Goal: Task Accomplishment & Management: Manage account settings

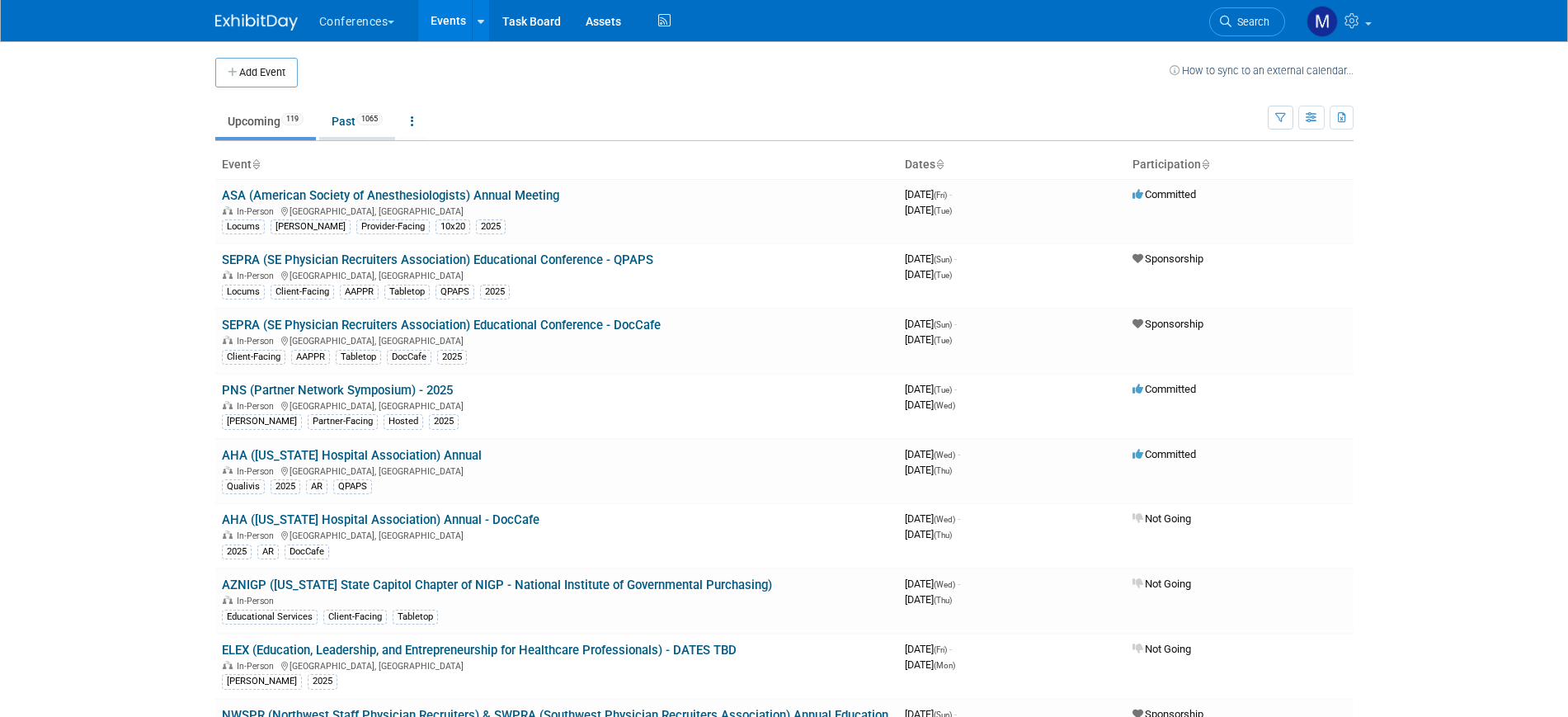
click at [346, 125] on link "Past 1065" at bounding box center [357, 122] width 76 height 31
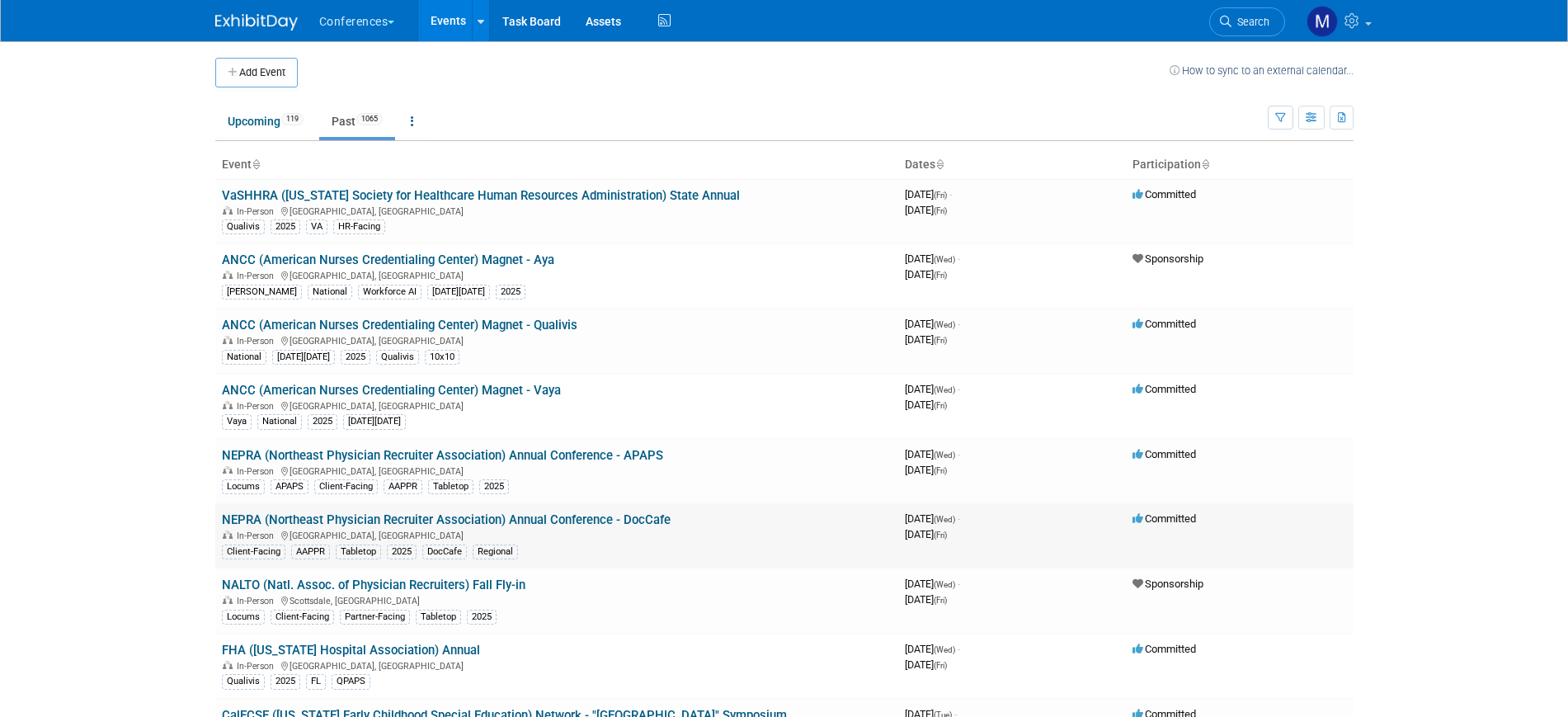
click at [619, 523] on link "NEPRA (Northeast Physician Recruiter Association) Annual Conference - DocCafe" at bounding box center [445, 519] width 449 height 15
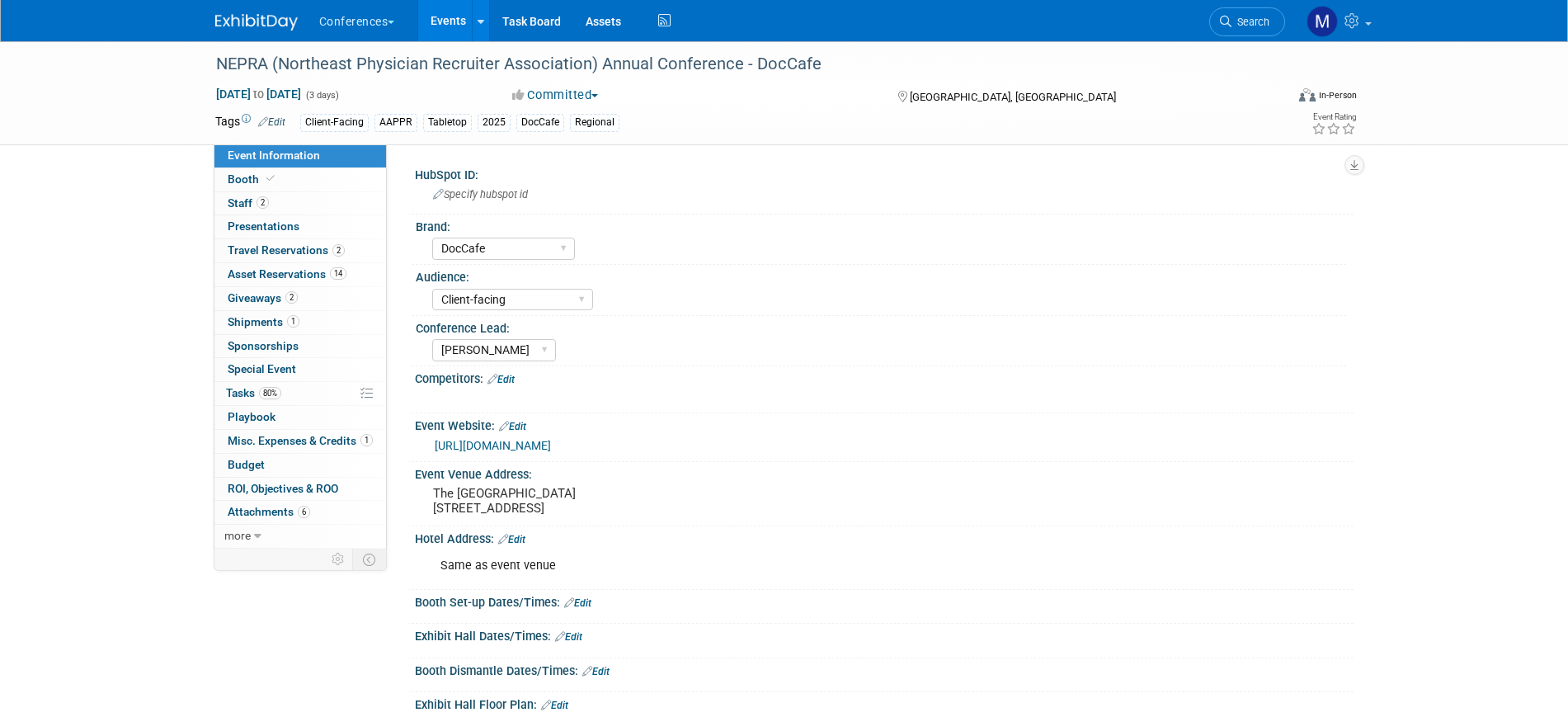
select select "DocCafe"
select select "Client-facing"
select select "Marygrace"
click at [258, 198] on span "2" at bounding box center [263, 203] width 12 height 12
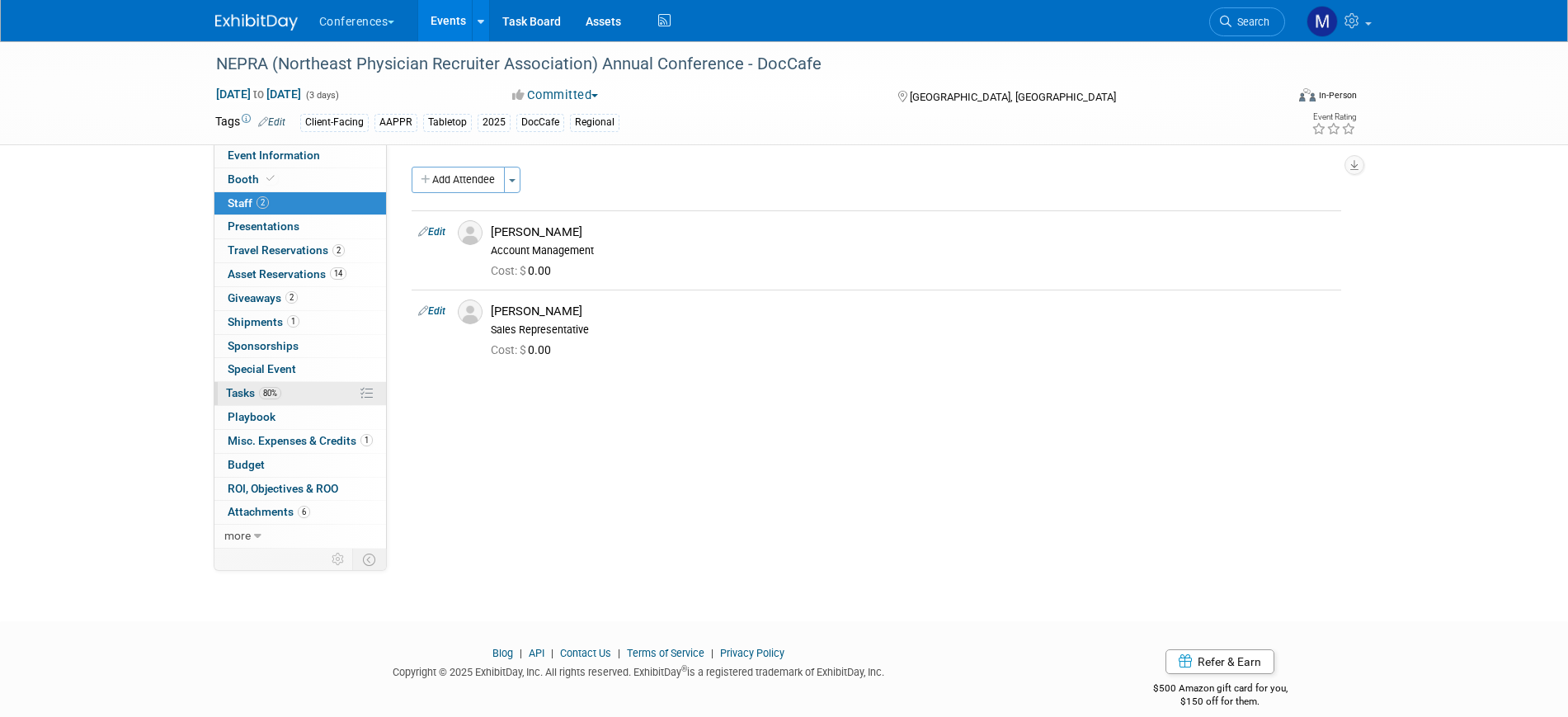
click at [320, 396] on link "80% Tasks 80%" at bounding box center [300, 393] width 171 height 23
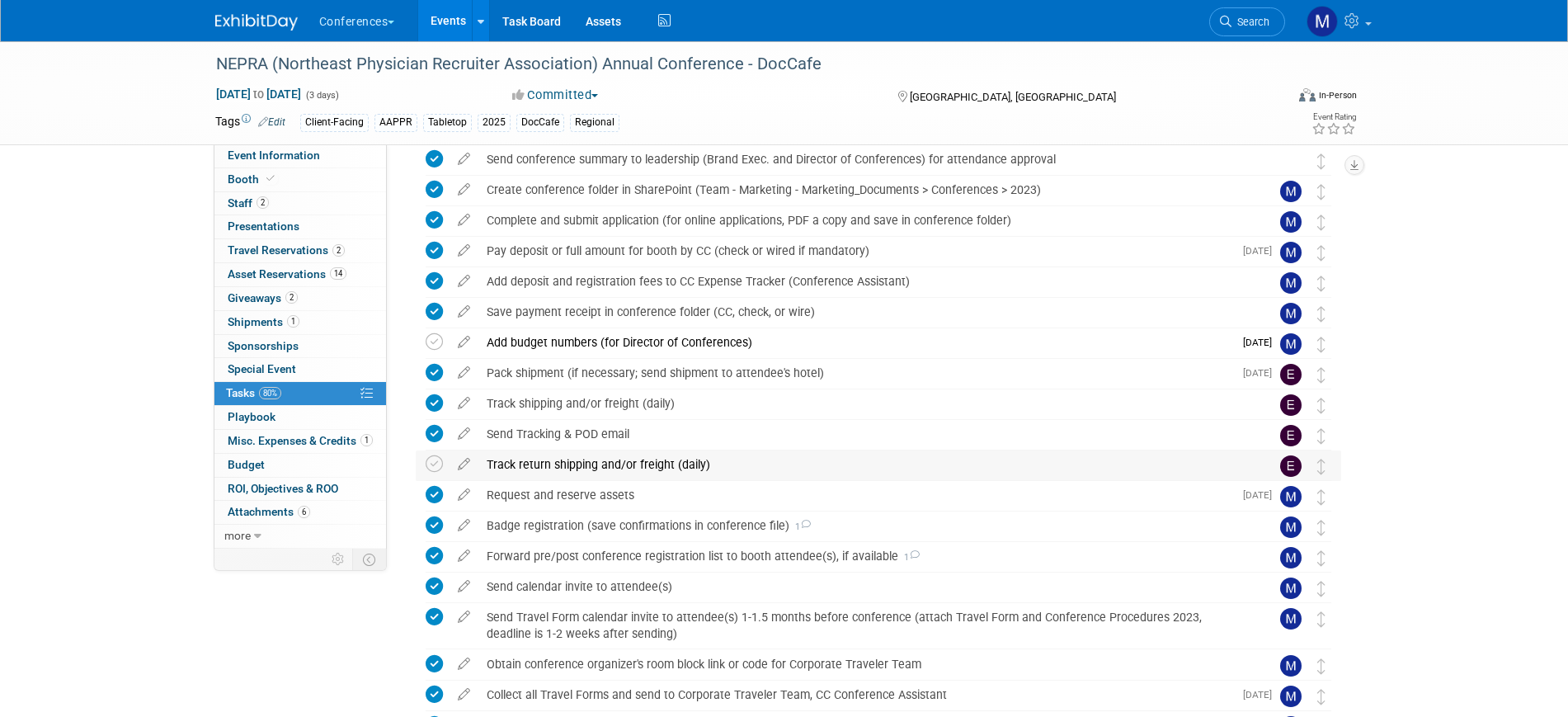
scroll to position [377, 0]
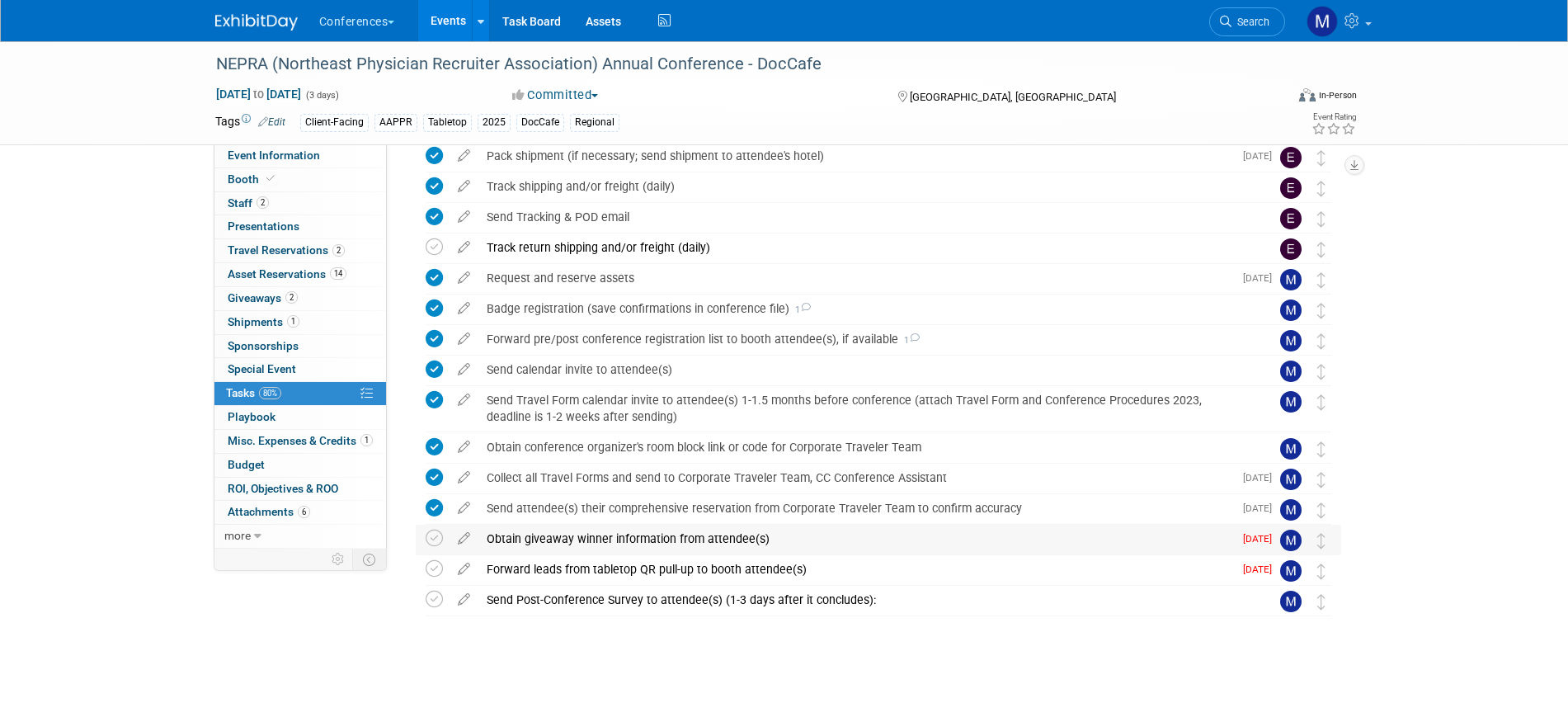
click at [608, 532] on div "Obtain giveaway winner information from attendee(s)" at bounding box center [856, 539] width 755 height 28
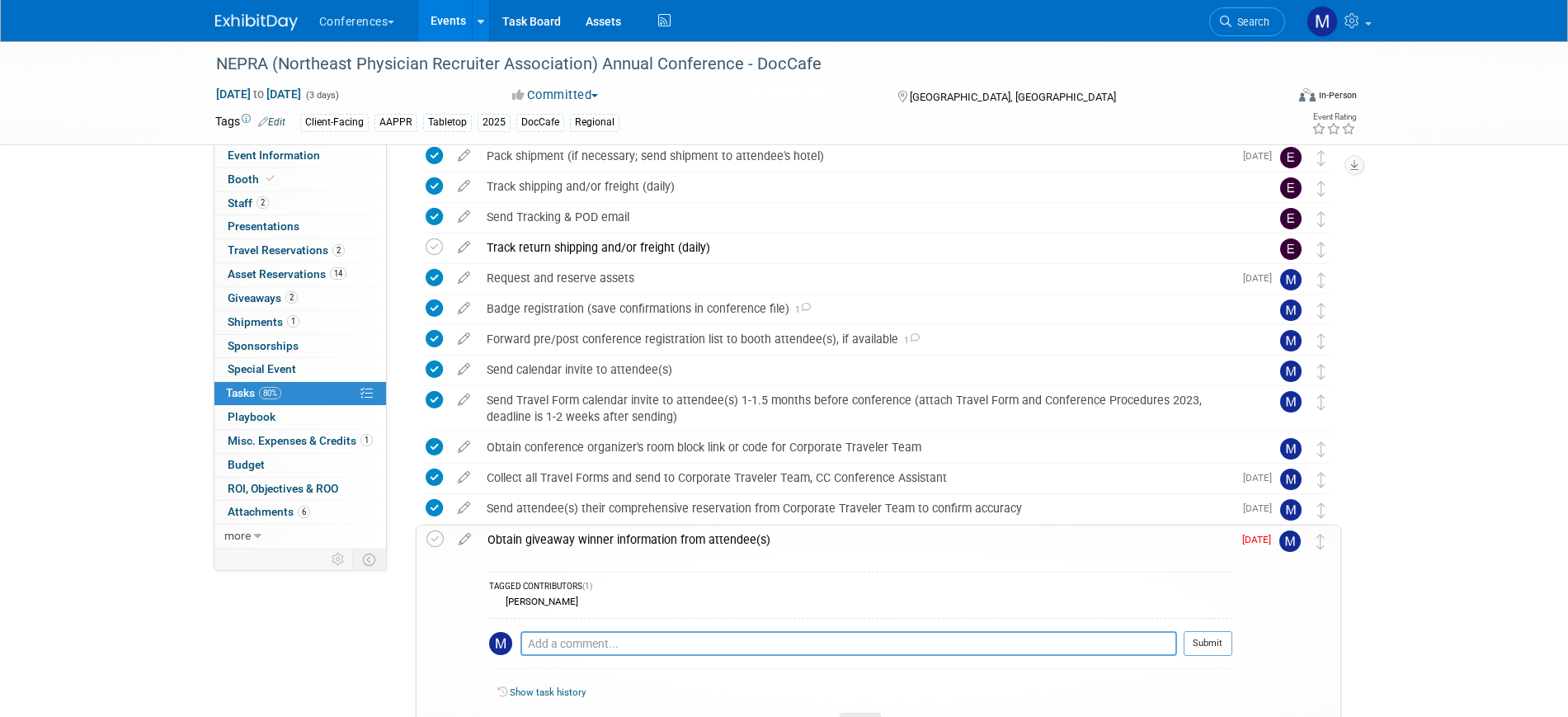
click at [608, 532] on div "Obtain giveaway winner information from attendee(s)" at bounding box center [856, 539] width 753 height 28
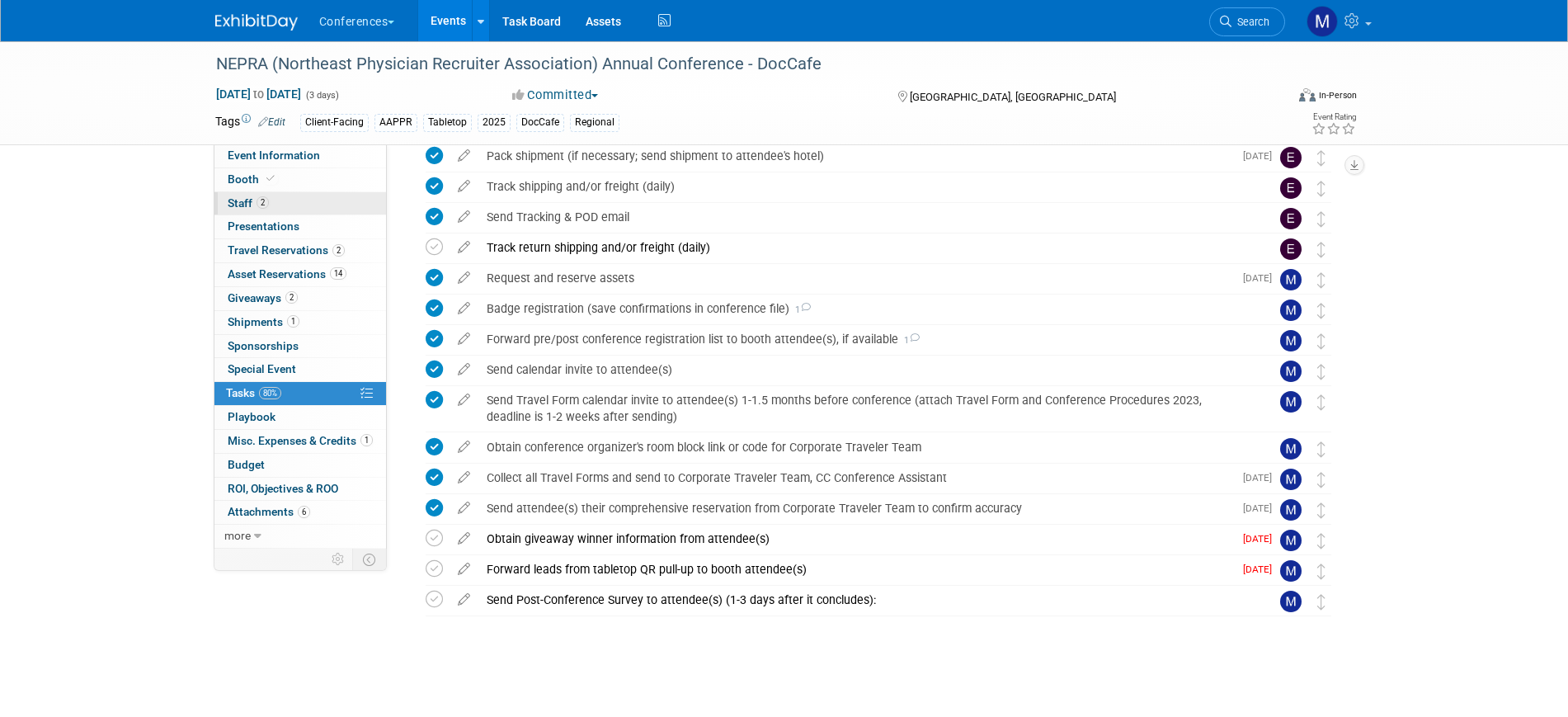
click at [289, 201] on link "2 Staff 2" at bounding box center [300, 203] width 171 height 23
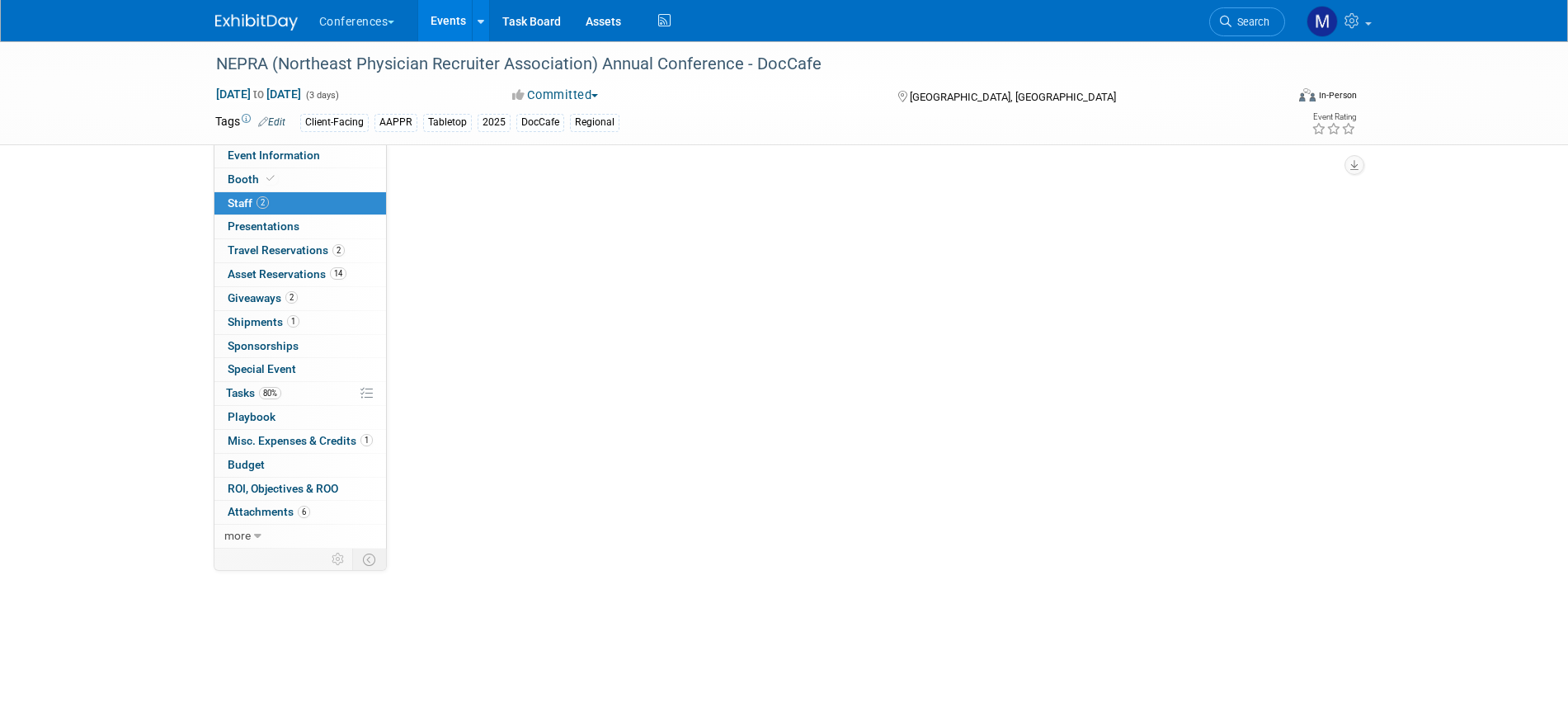
scroll to position [0, 0]
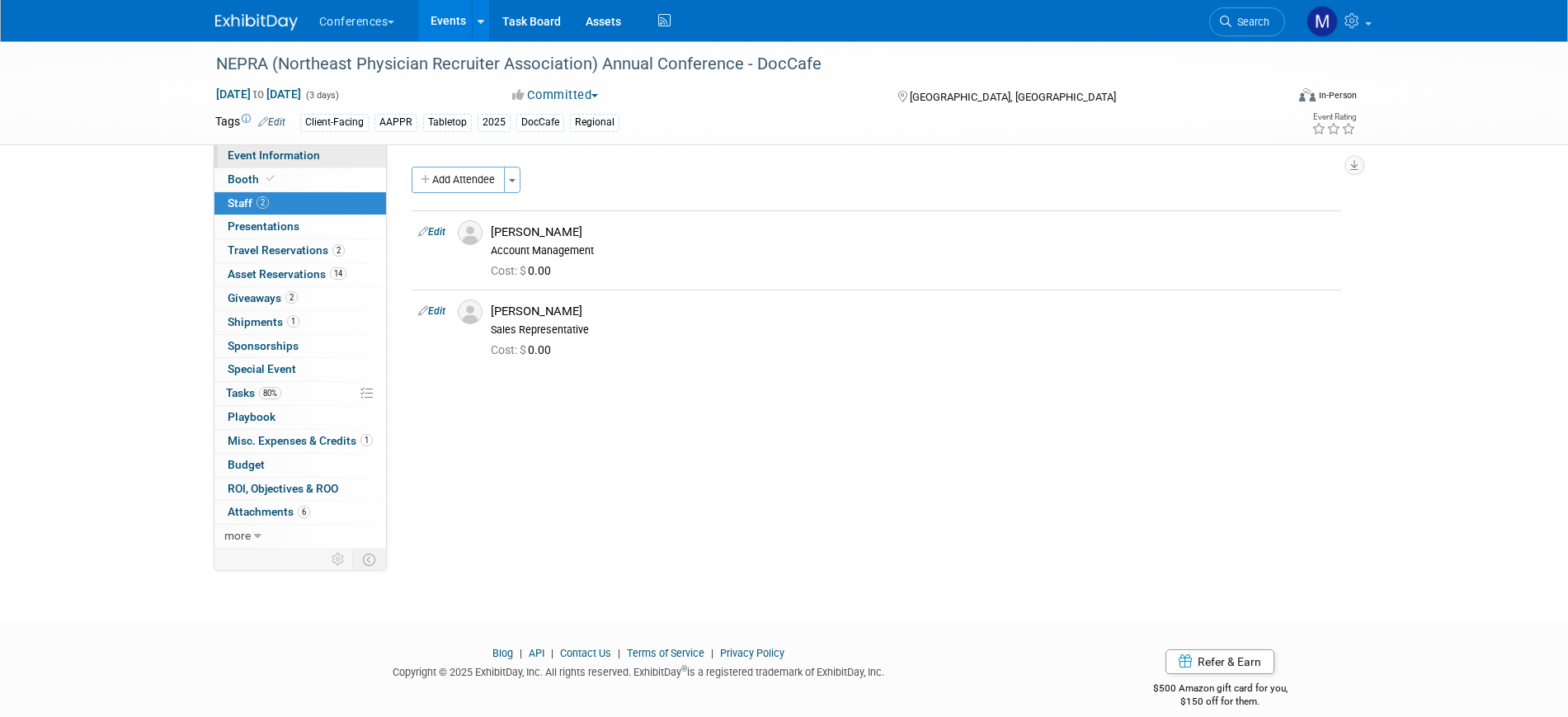
click at [312, 150] on span "Event Information" at bounding box center [273, 154] width 92 height 13
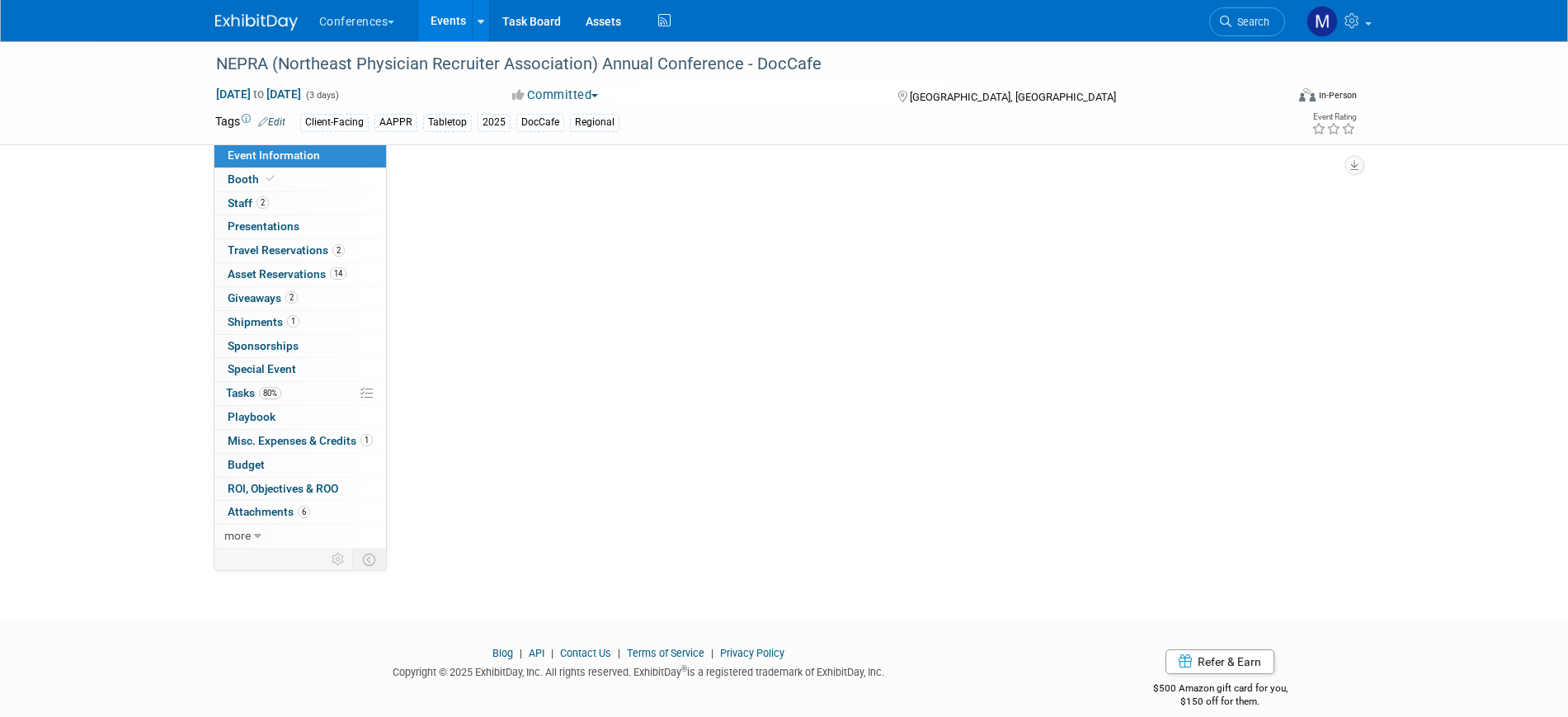
select select "DocCafe"
select select "Client-facing"
select select "Marygrace"
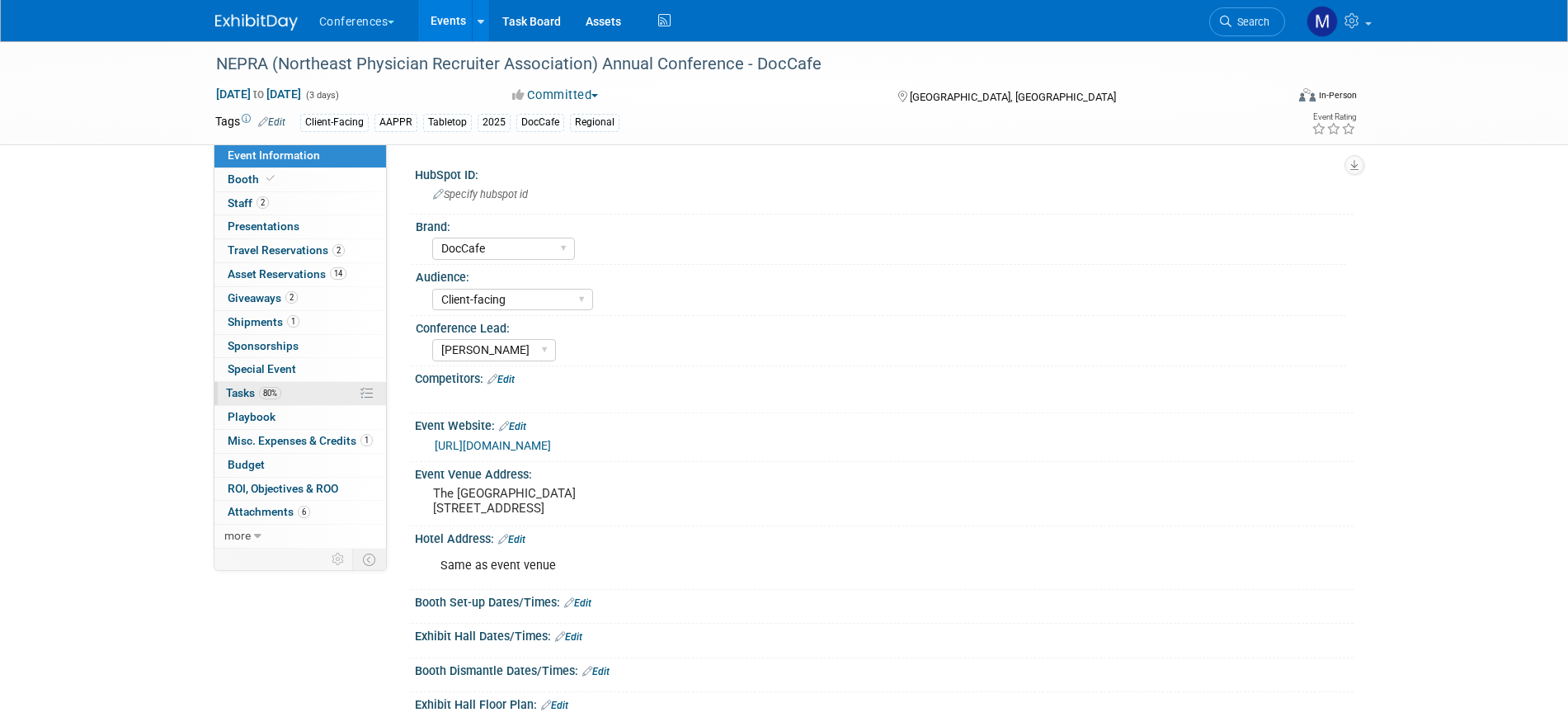
click at [288, 390] on link "80% Tasks 80%" at bounding box center [300, 393] width 171 height 23
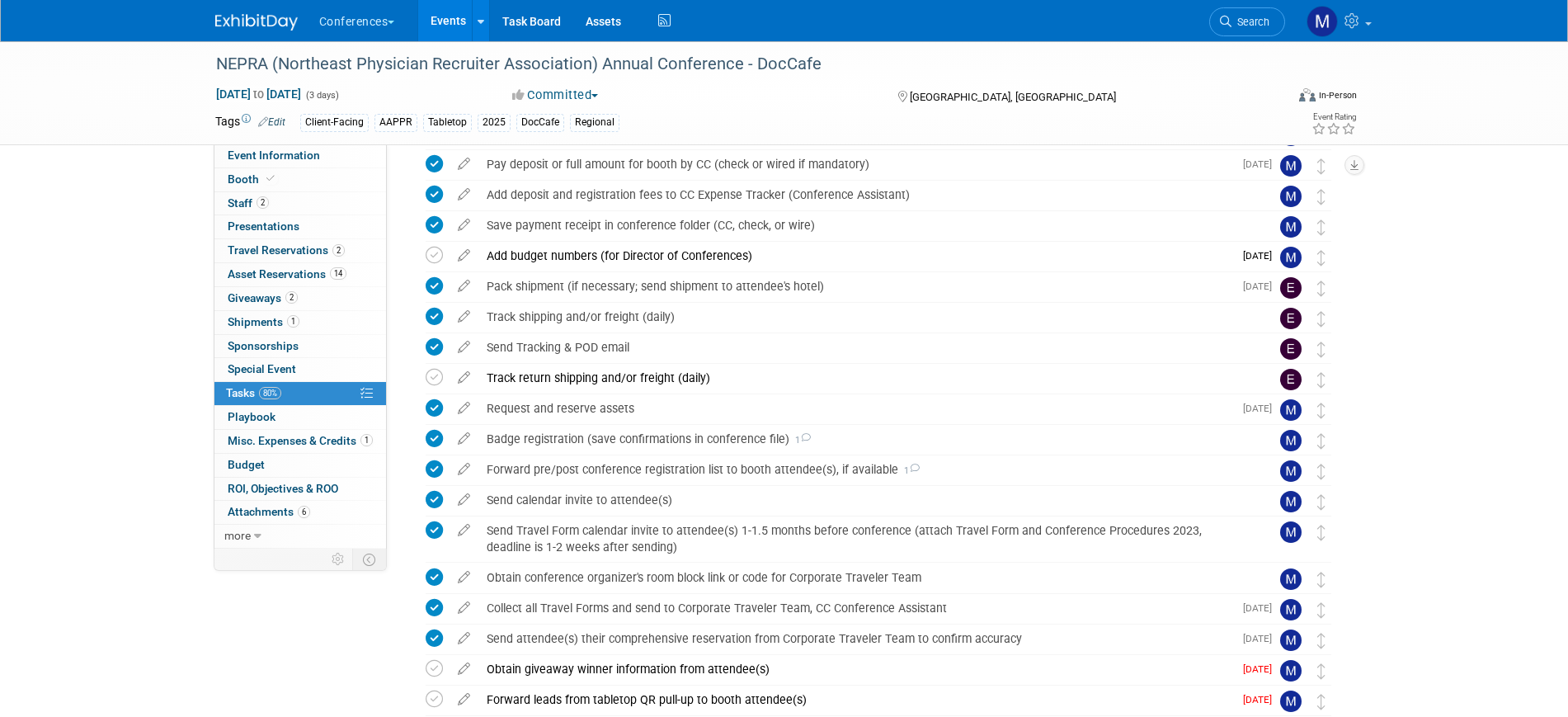
scroll to position [377, 0]
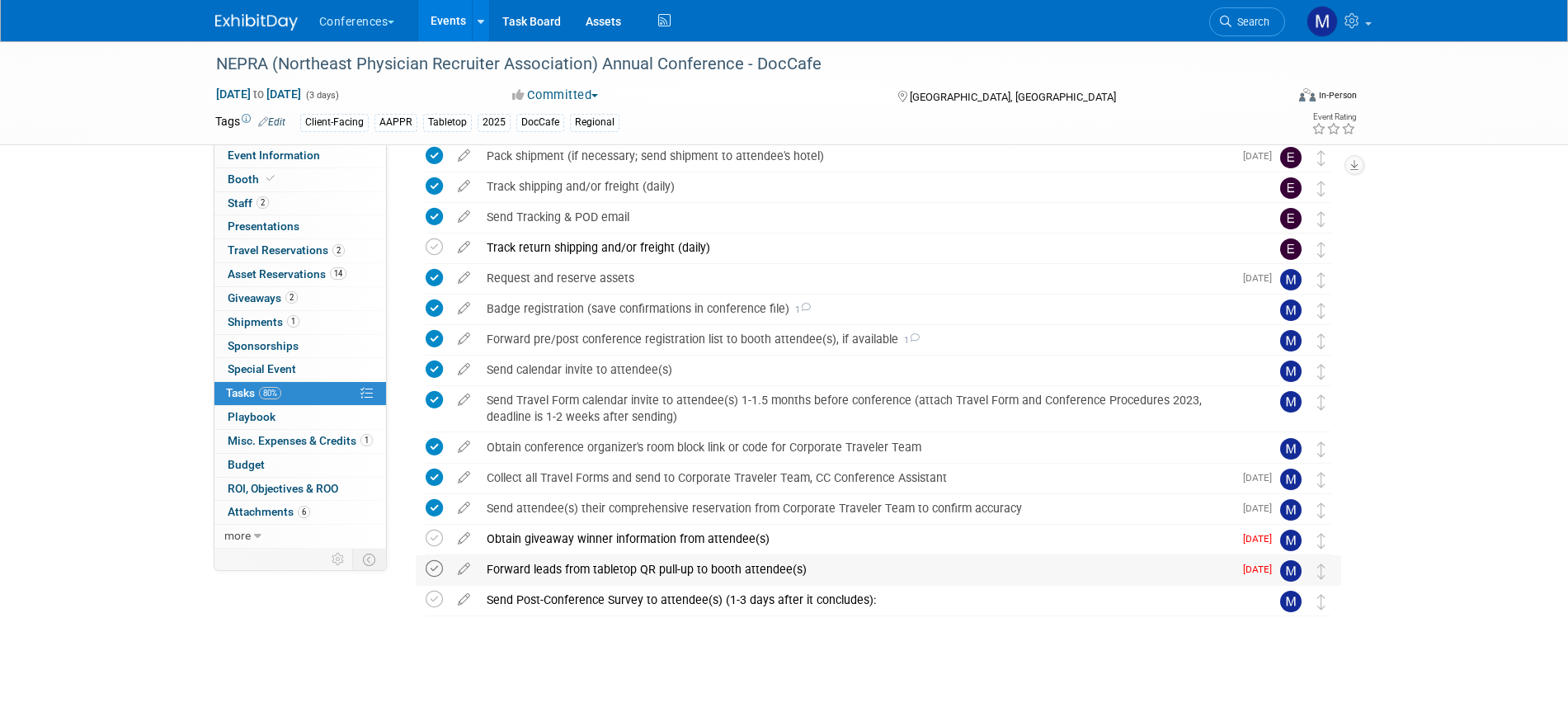
click at [438, 569] on icon at bounding box center [434, 569] width 17 height 17
drag, startPoint x: 520, startPoint y: 539, endPoint x: 529, endPoint y: 558, distance: 21.0
click at [520, 539] on div "Obtain giveaway winner information from attendee(s)" at bounding box center [856, 539] width 755 height 28
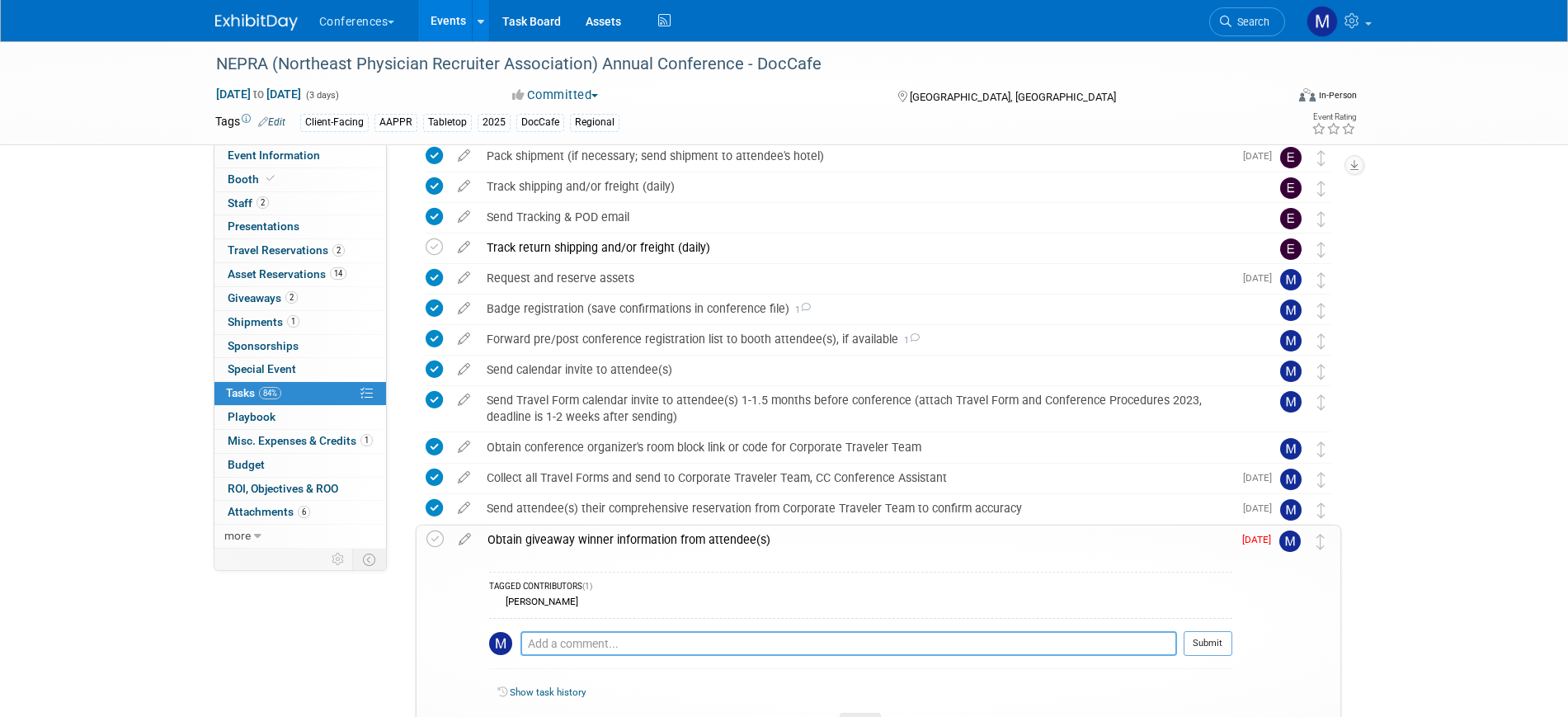
click at [541, 635] on textarea at bounding box center [849, 643] width 656 height 25
paste textarea "Jamie Grant jamie.grant@pchc.com Senior Provider Recruiter Penobscot Community …"
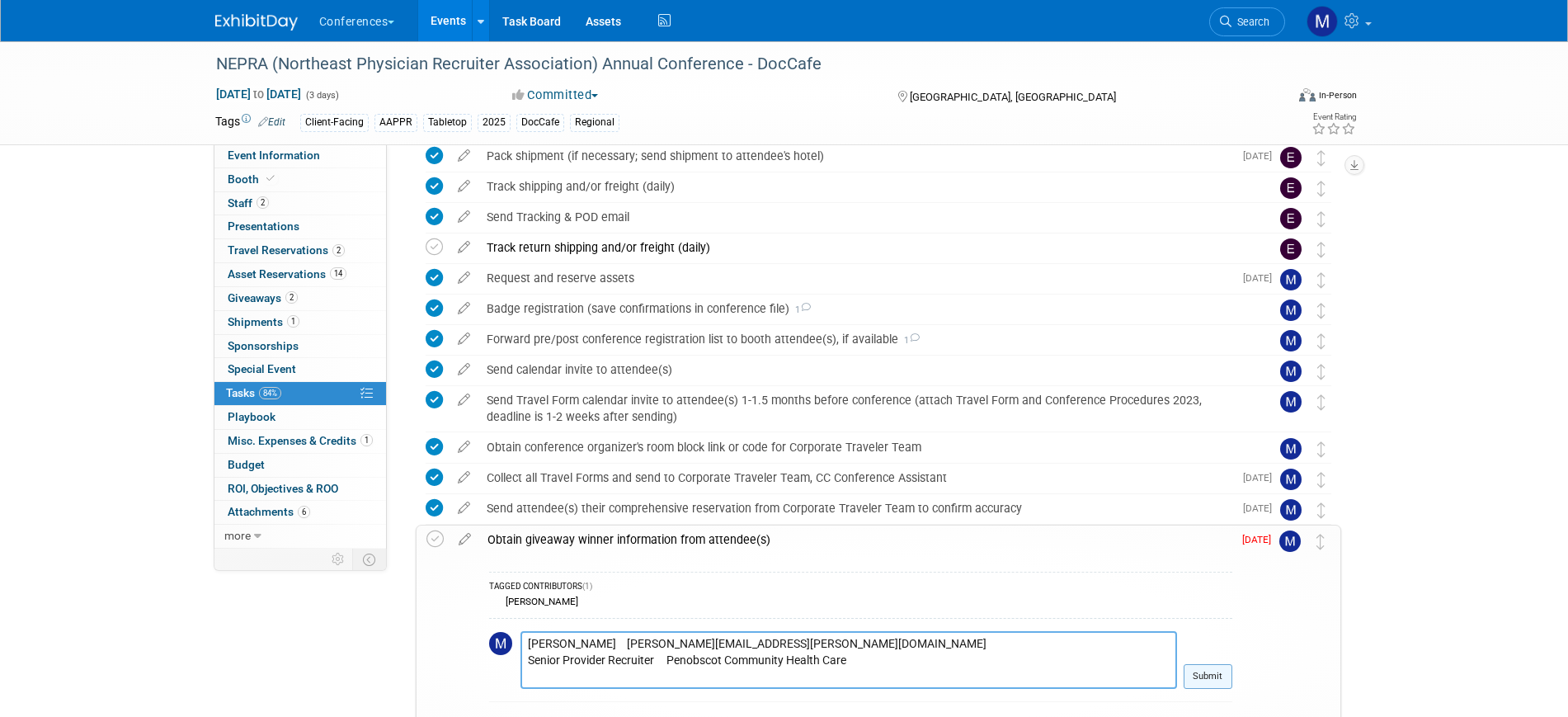
type textarea "Jamie Grant jamie.grant@pchc.com Senior Provider Recruiter Penobscot Community …"
click at [1195, 681] on button "Submit" at bounding box center [1208, 676] width 48 height 25
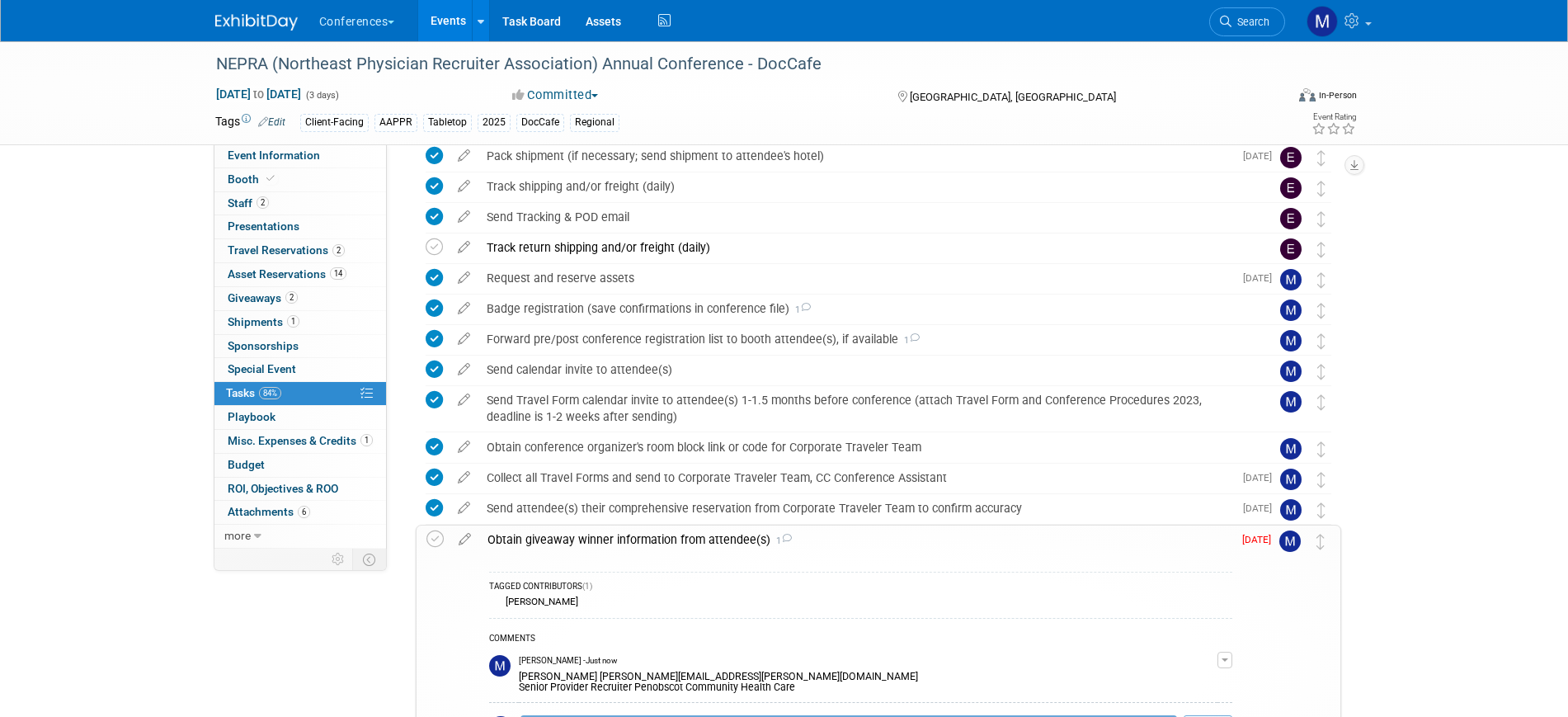
click at [612, 533] on div "Obtain giveaway winner information from attendee(s) 1" at bounding box center [856, 539] width 753 height 28
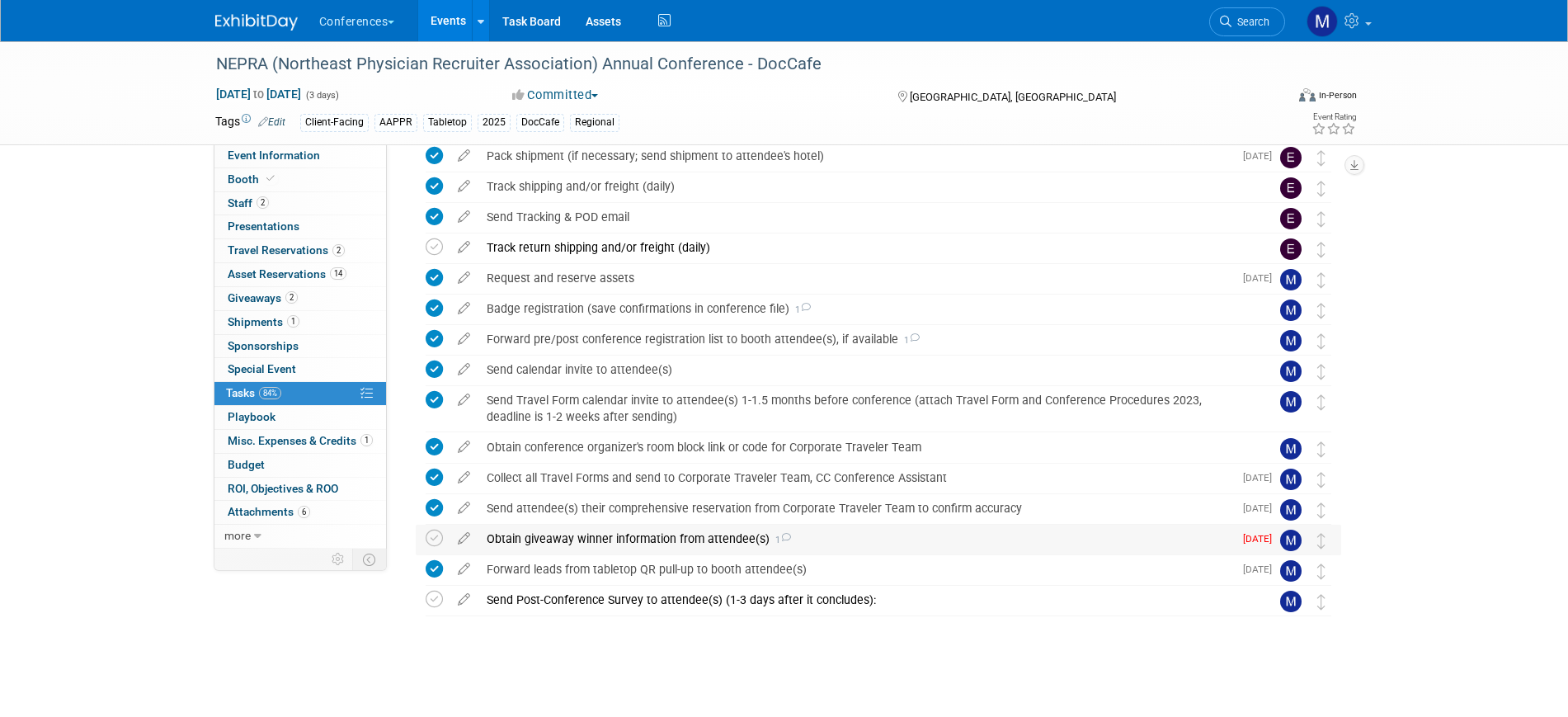
click at [613, 533] on div "Obtain giveaway winner information from attendee(s) 1" at bounding box center [856, 539] width 755 height 28
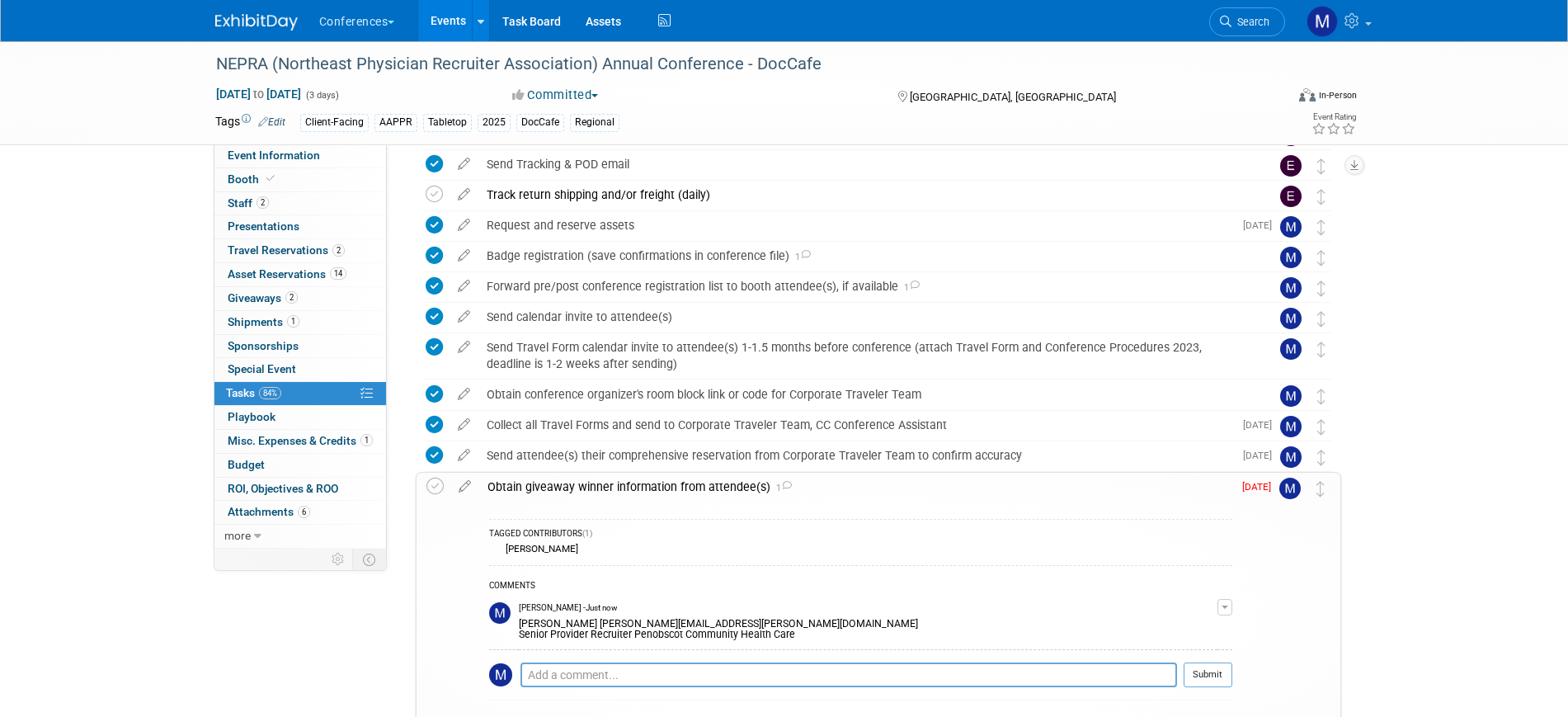
scroll to position [481, 0]
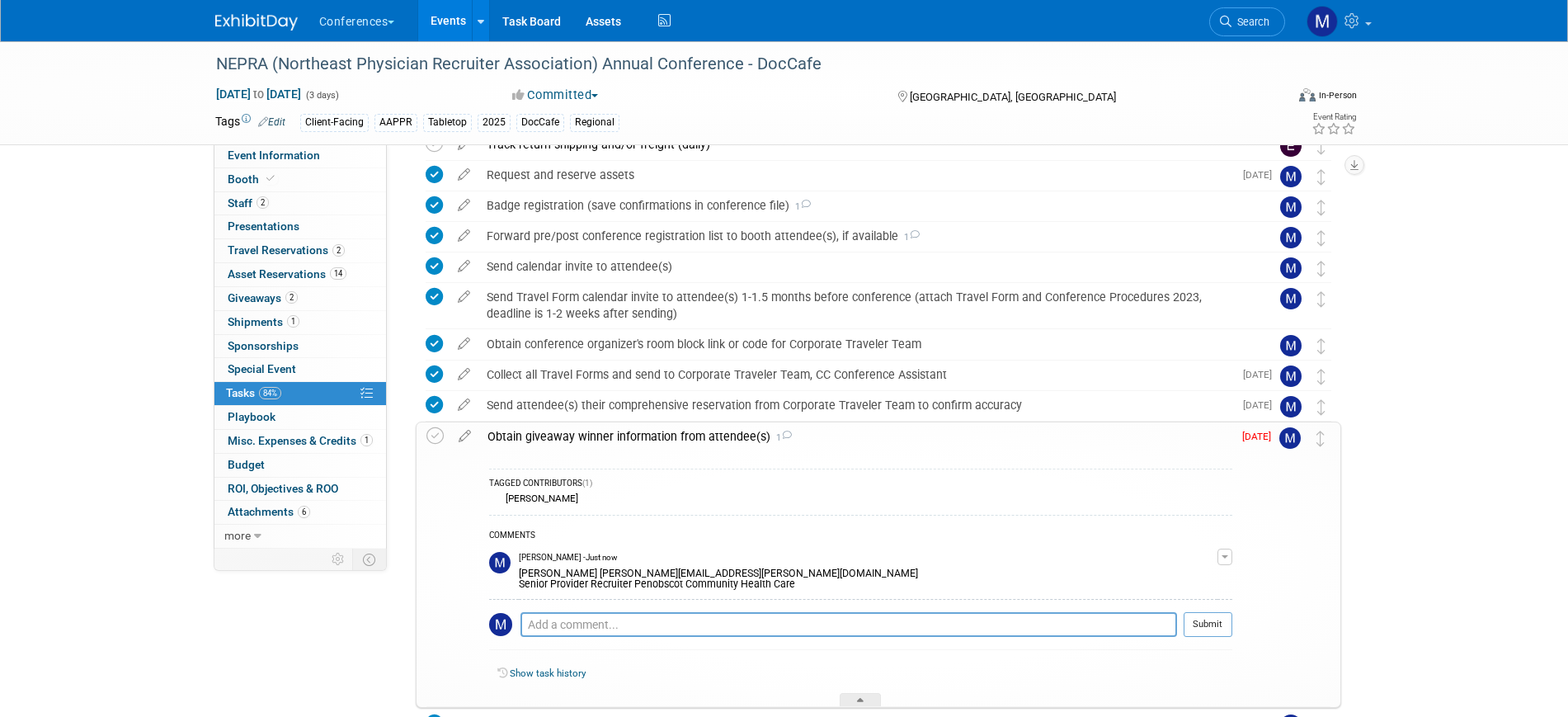
click at [621, 436] on div "Obtain giveaway winner information from attendee(s) 1" at bounding box center [856, 436] width 753 height 28
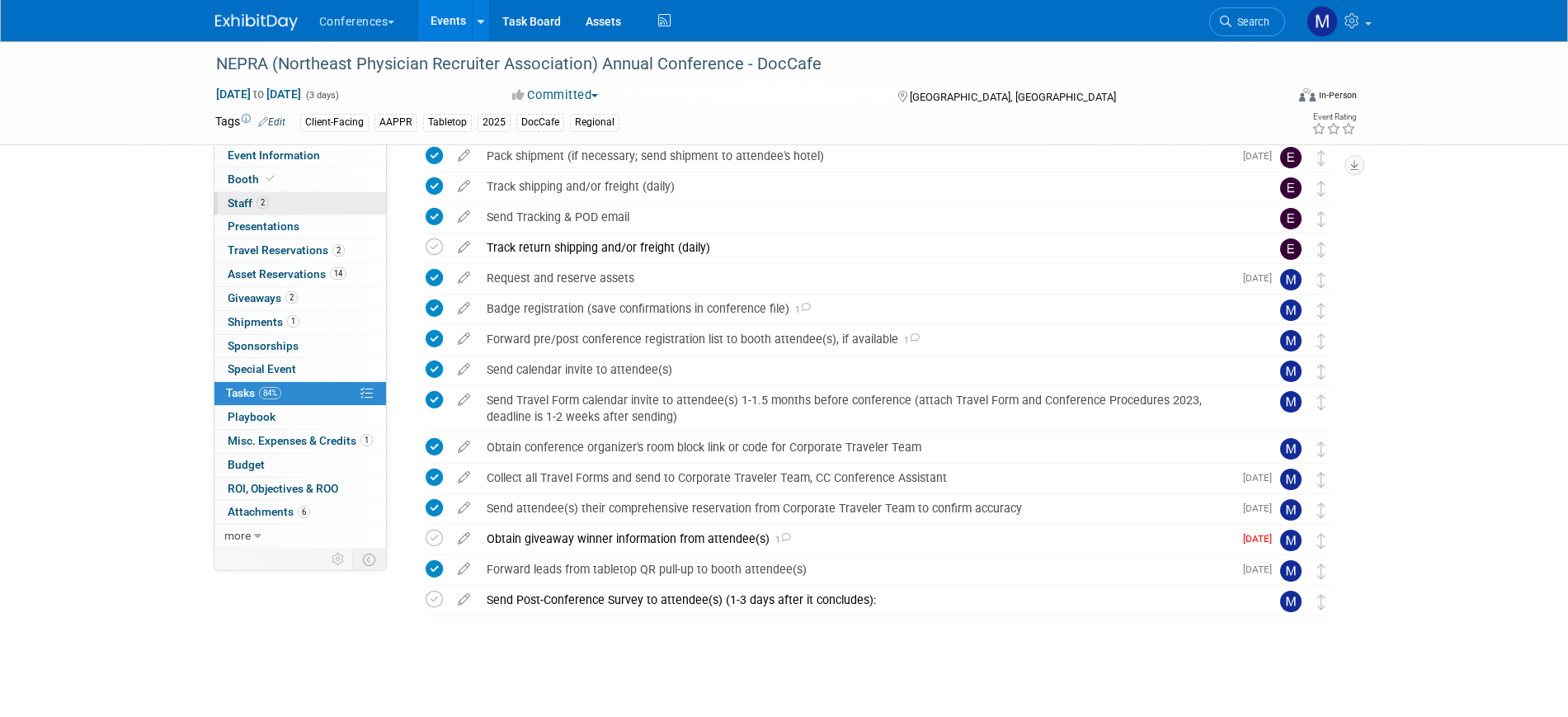
click at [319, 193] on link "2 Staff 2" at bounding box center [300, 203] width 171 height 23
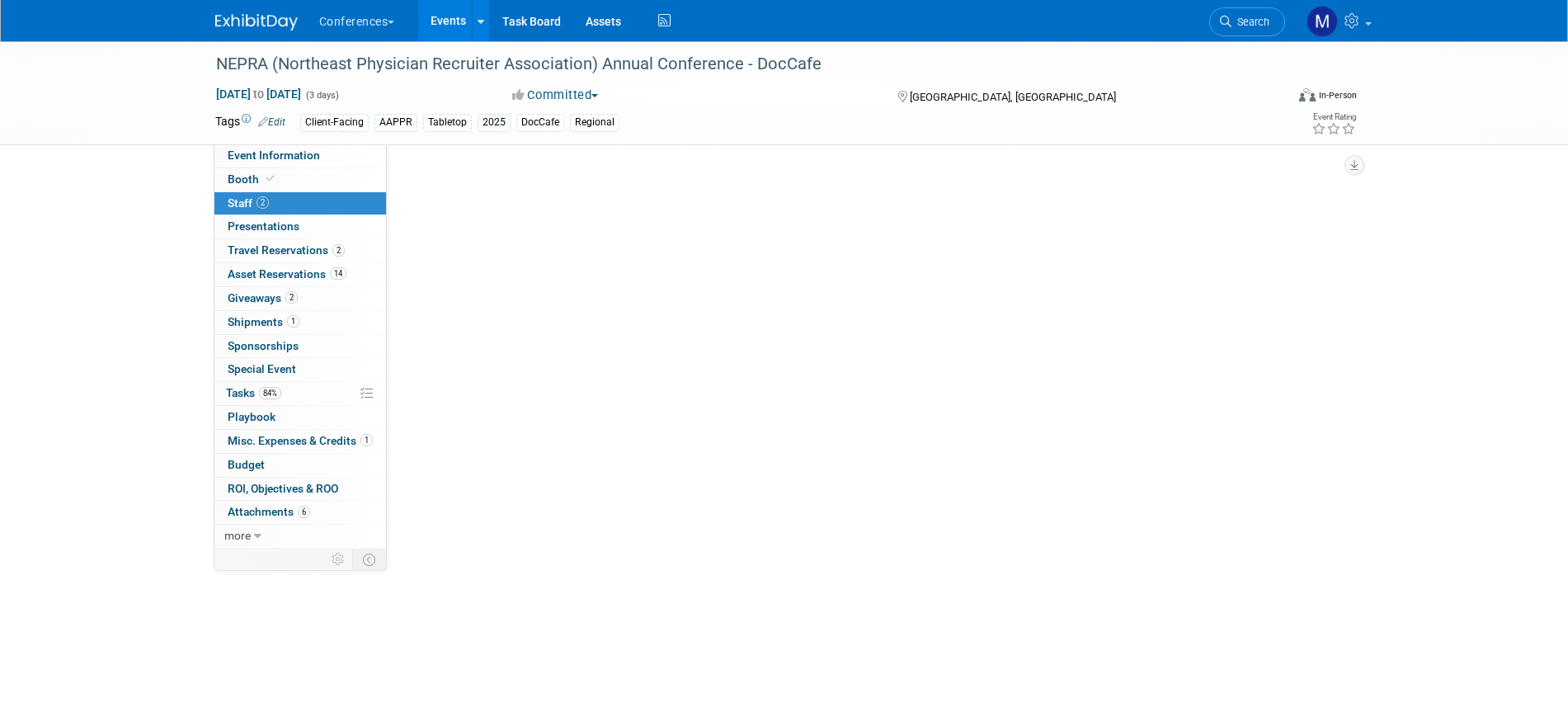
scroll to position [0, 0]
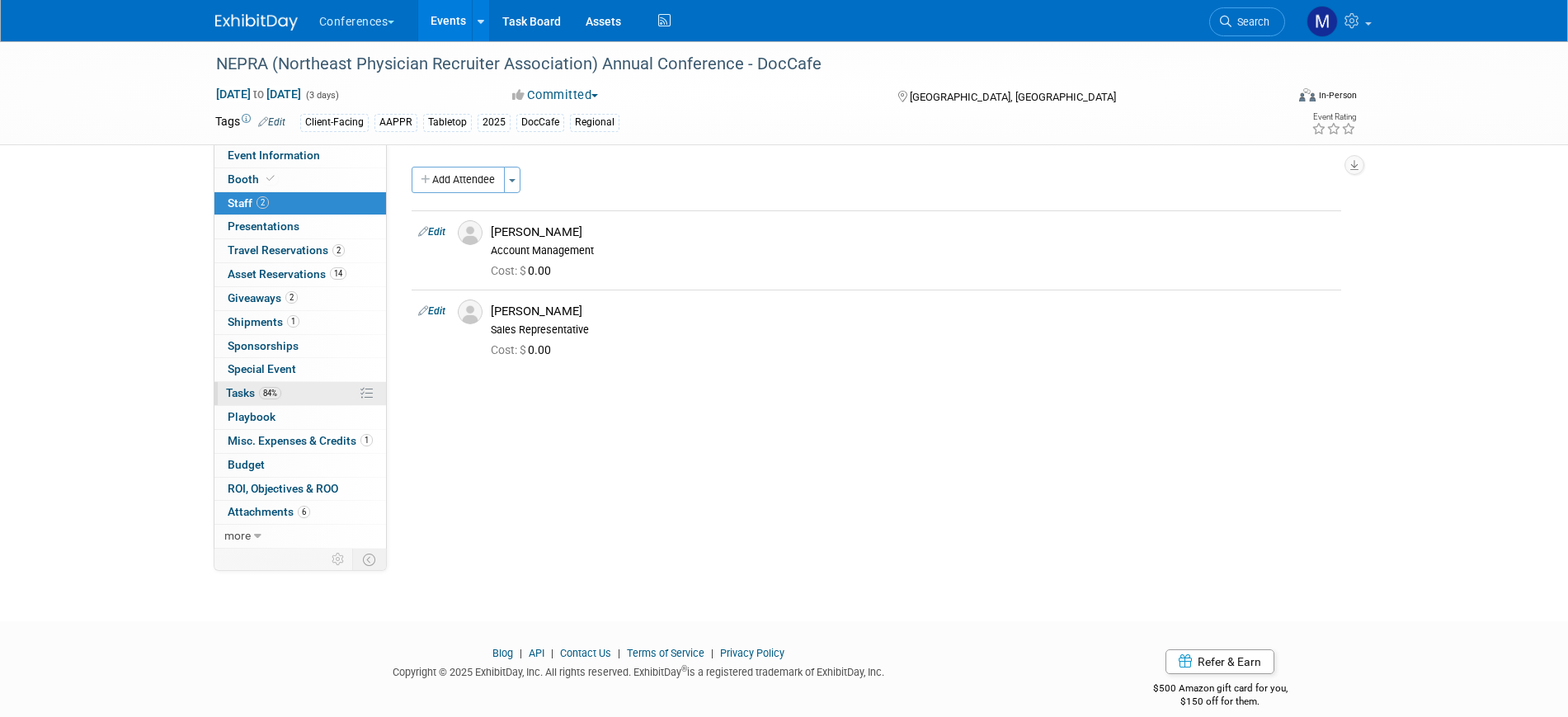
click at [283, 397] on link "84% Tasks 84%" at bounding box center [300, 393] width 171 height 23
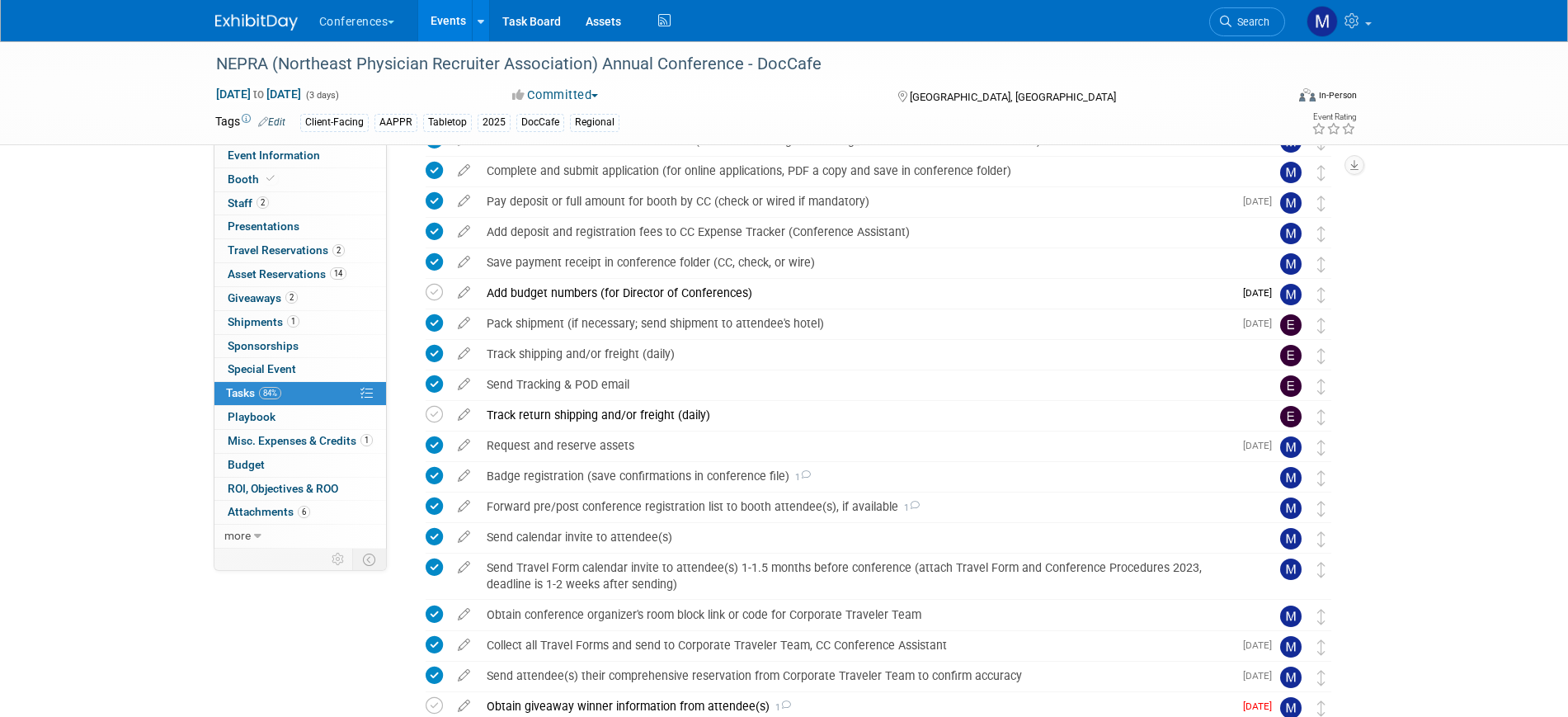
scroll to position [377, 0]
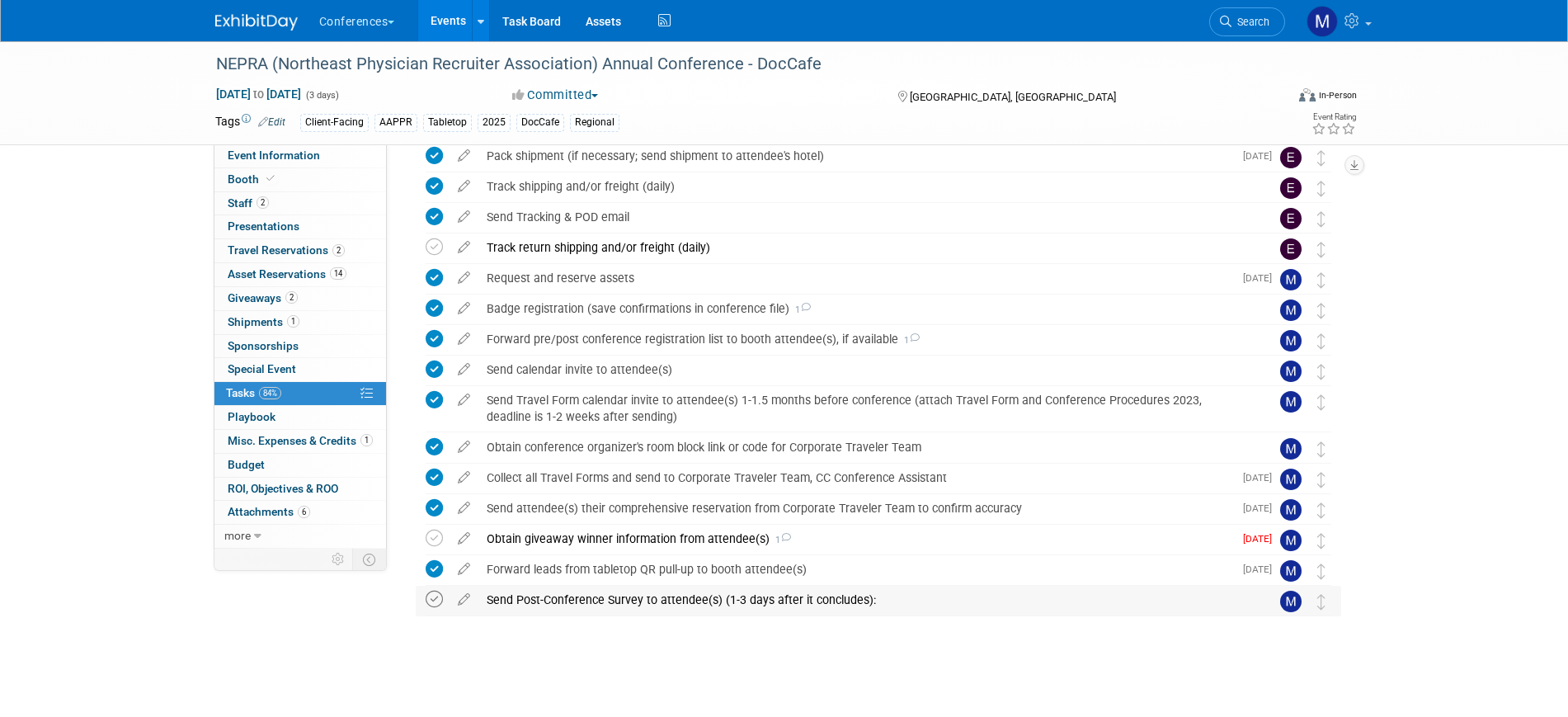
click at [429, 601] on icon at bounding box center [434, 599] width 17 height 17
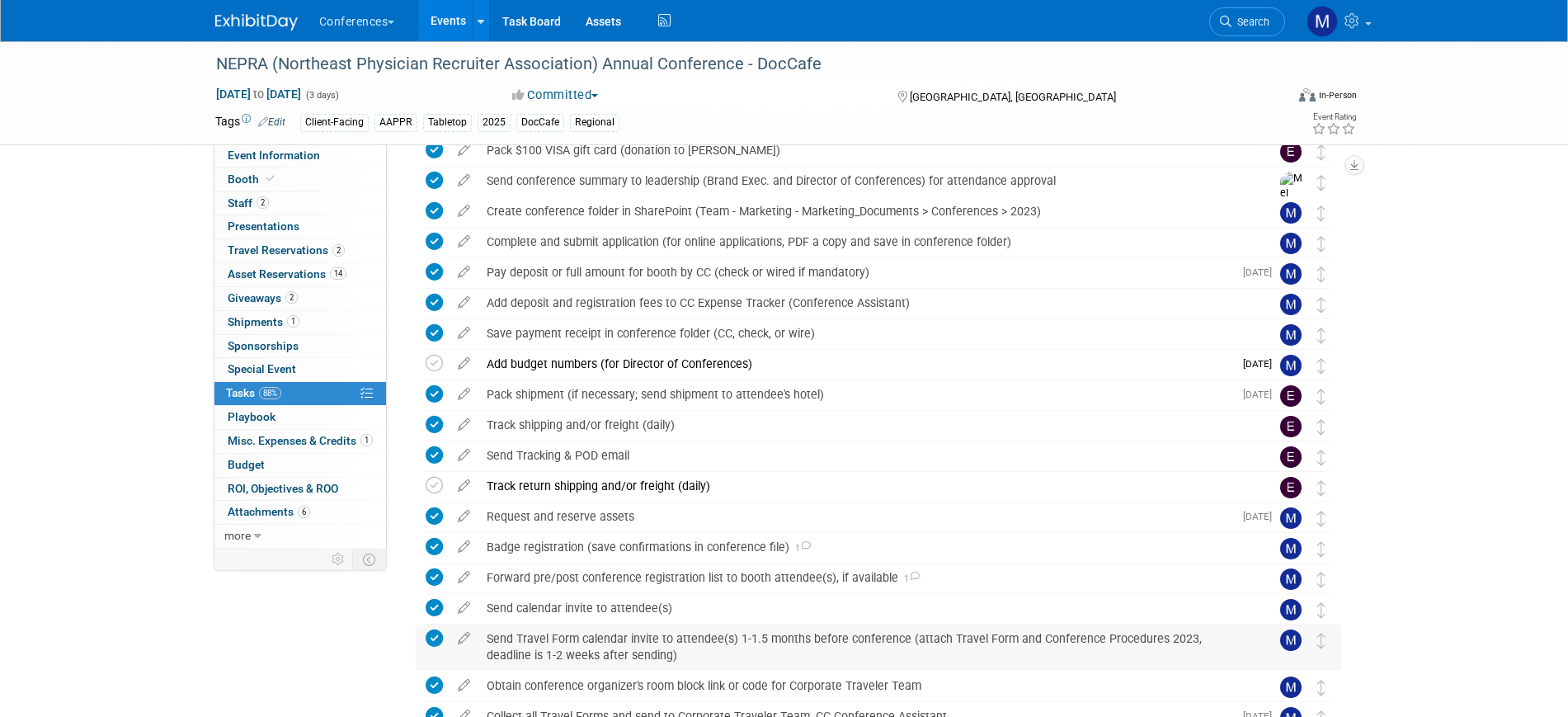
scroll to position [0, 0]
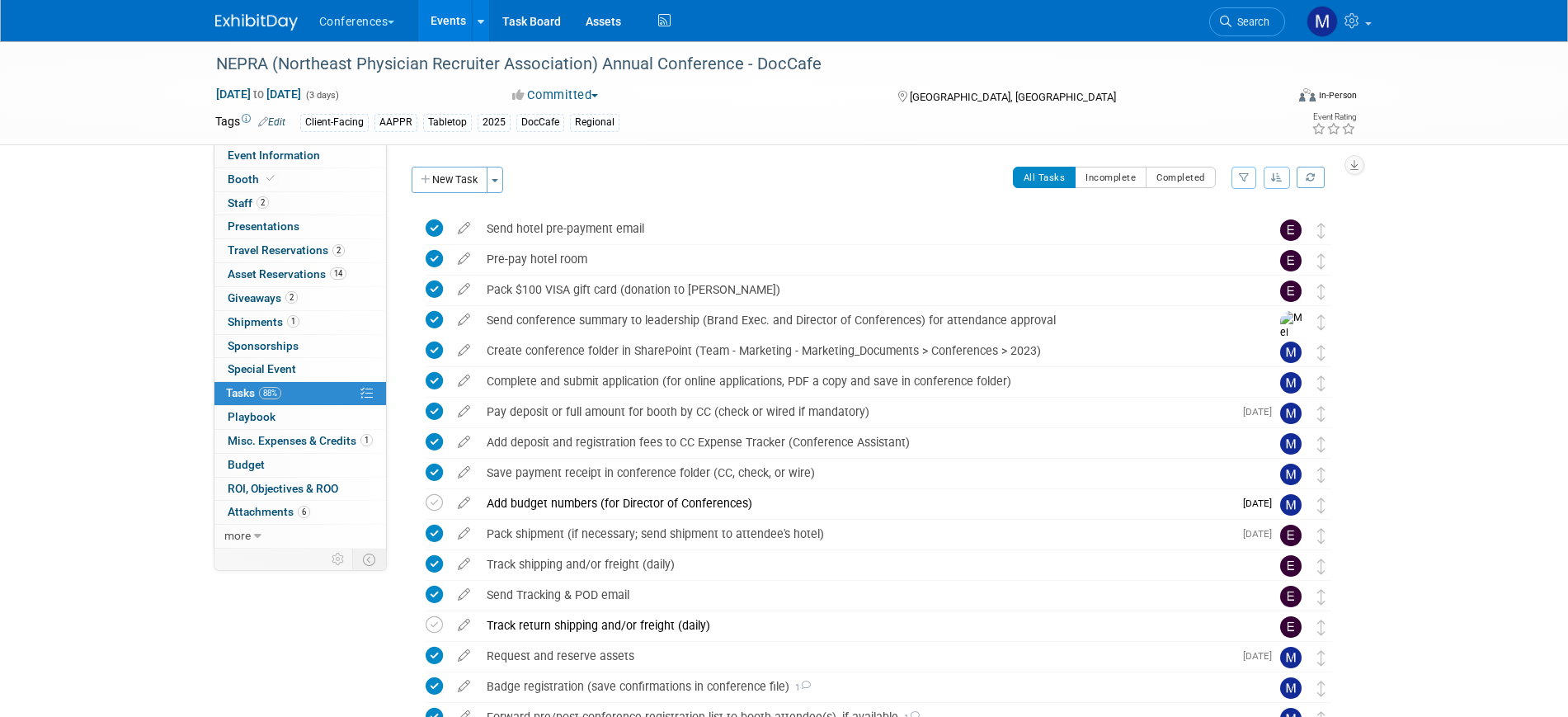
click at [1254, 14] on link "Search" at bounding box center [1247, 22] width 76 height 29
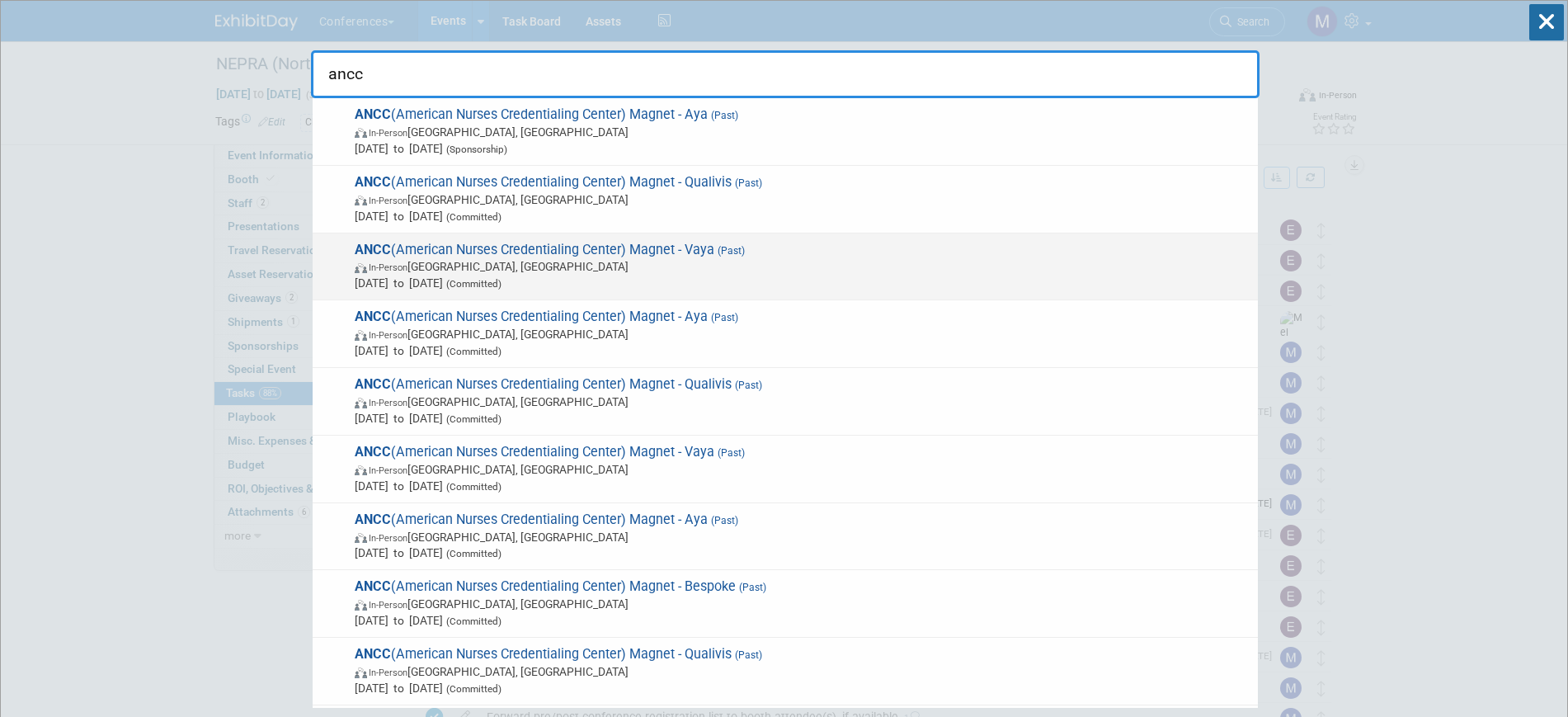
type input "ancc"
click at [740, 259] on span "In-Person Atlanta, GA" at bounding box center [802, 266] width 895 height 16
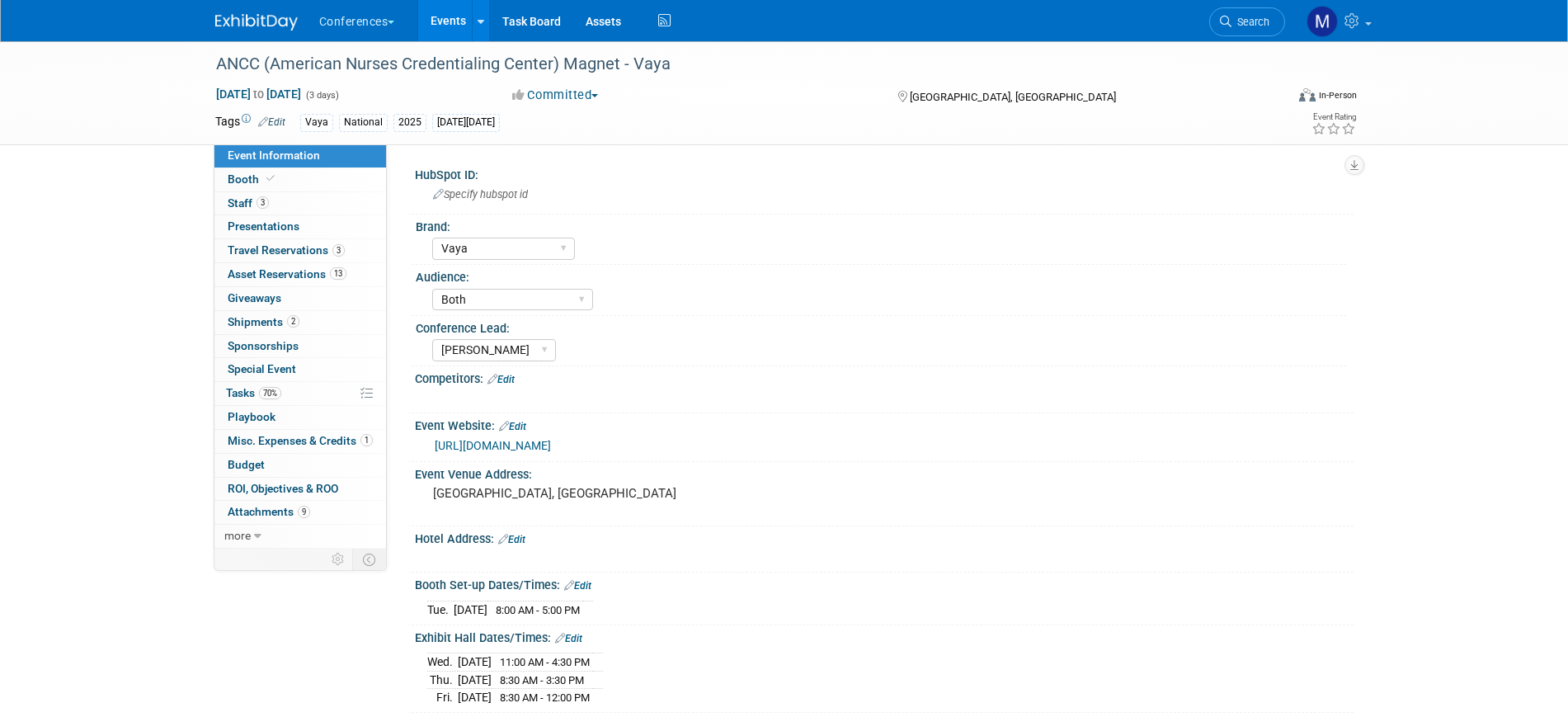
select select "Vaya"
select select "Both"
select select "Marygrace"
click at [285, 180] on link "Booth" at bounding box center [300, 179] width 171 height 23
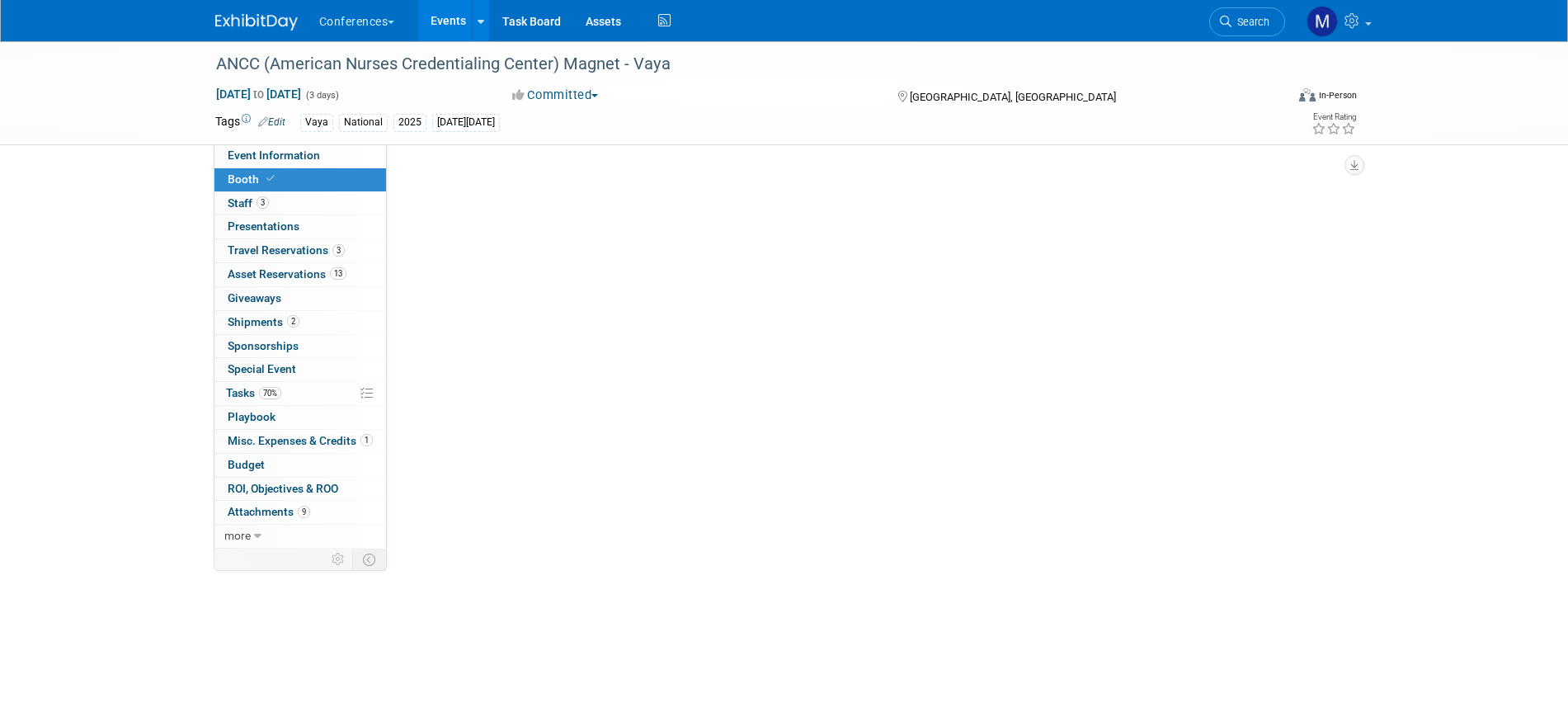
select select "10'x10'"
select select "Yes"
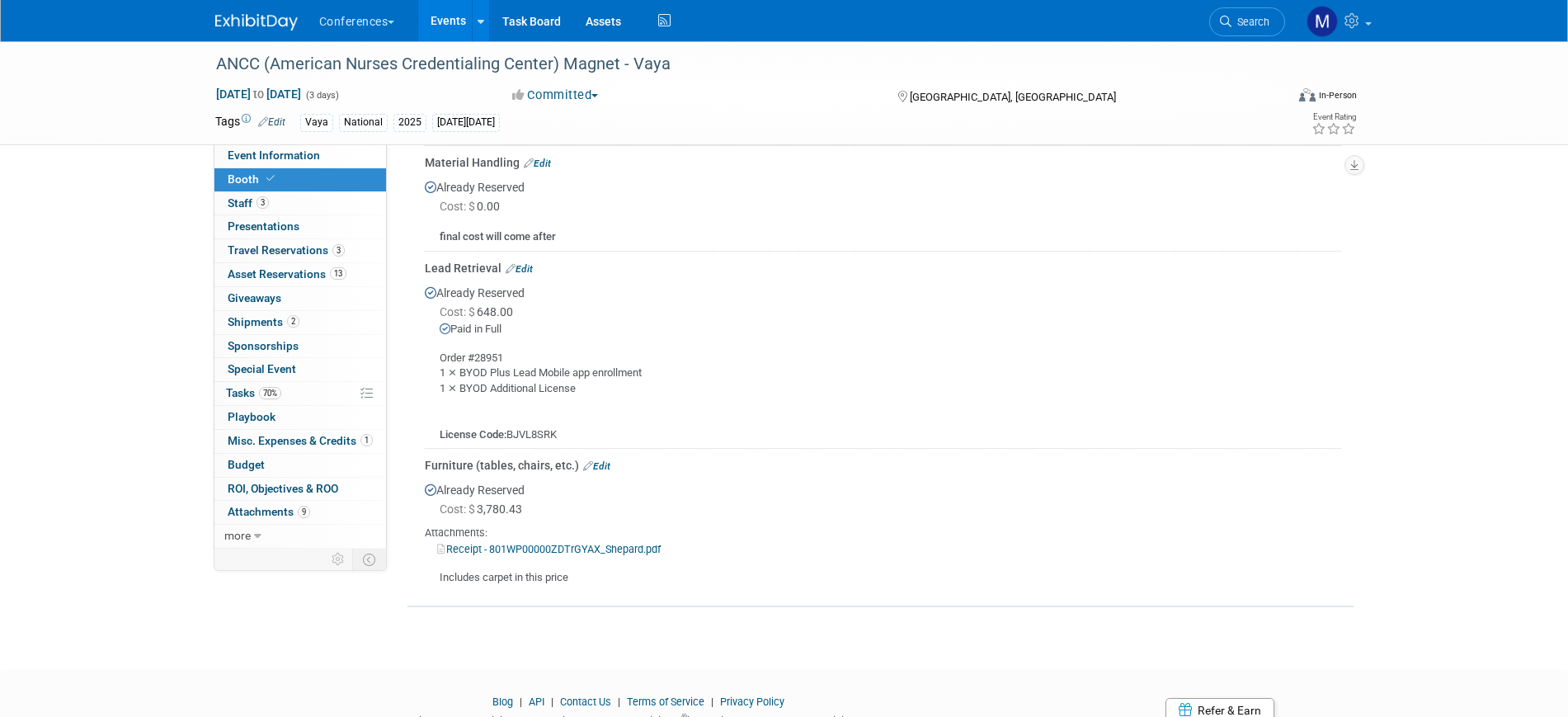
scroll to position [936, 0]
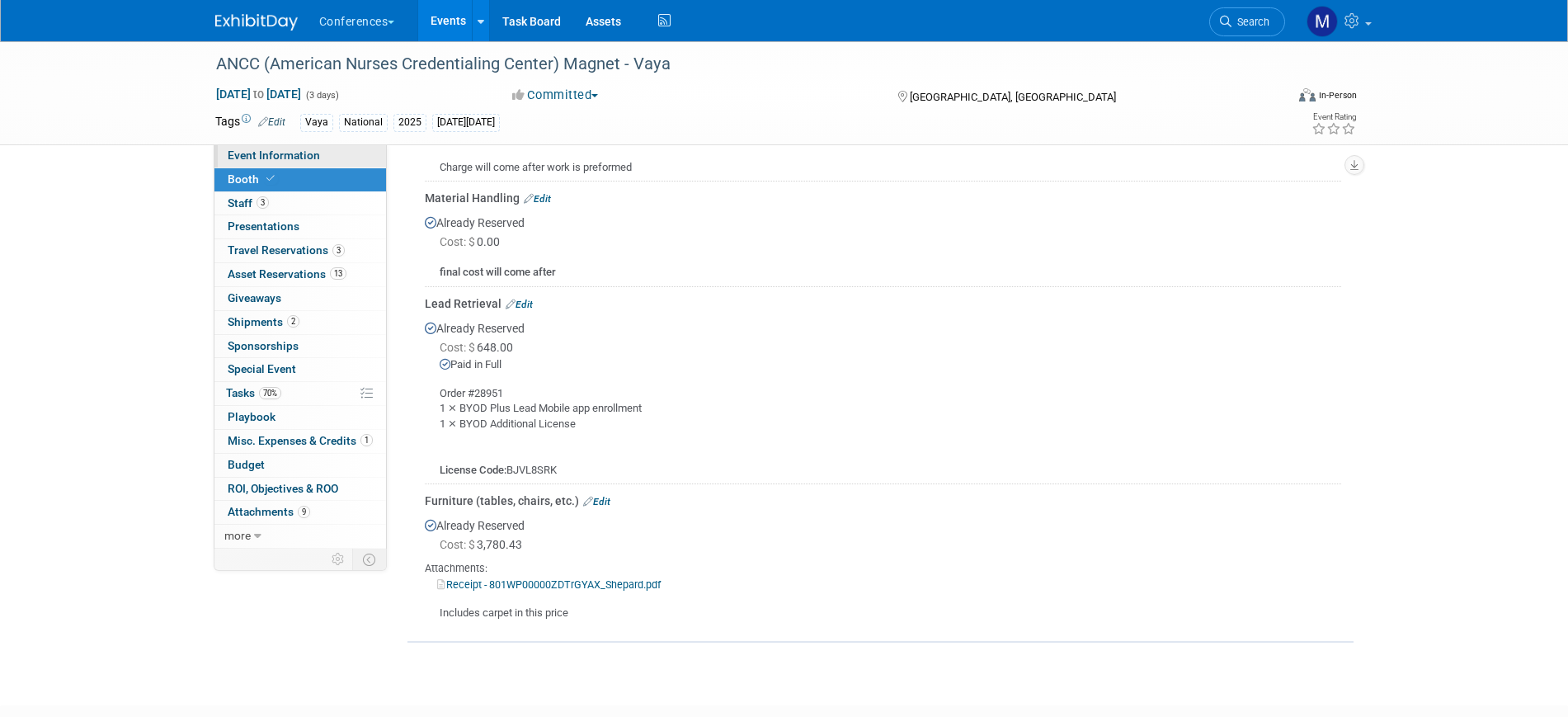
click at [304, 148] on span "Event Information" at bounding box center [273, 154] width 92 height 13
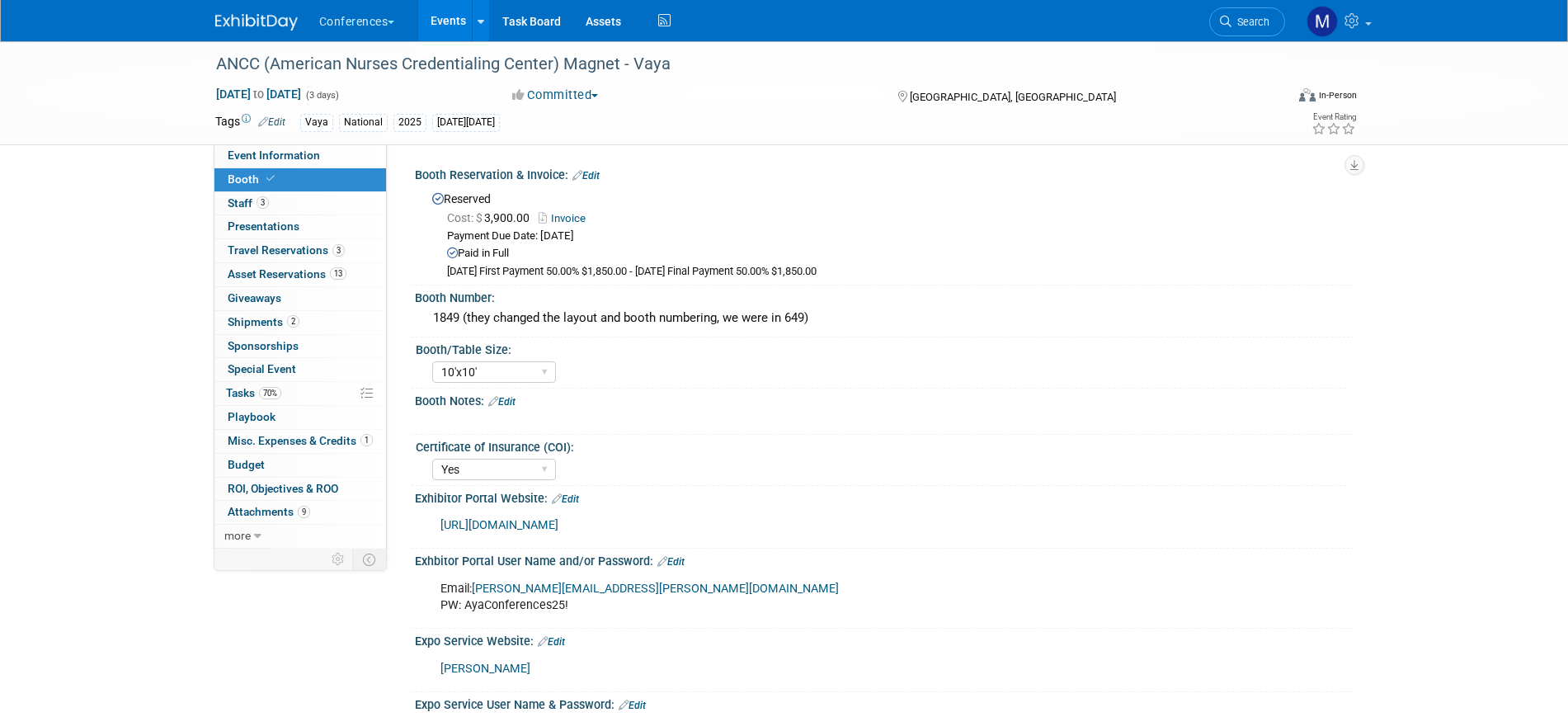
select select "Vaya"
select select "Both"
select select "Marygrace"
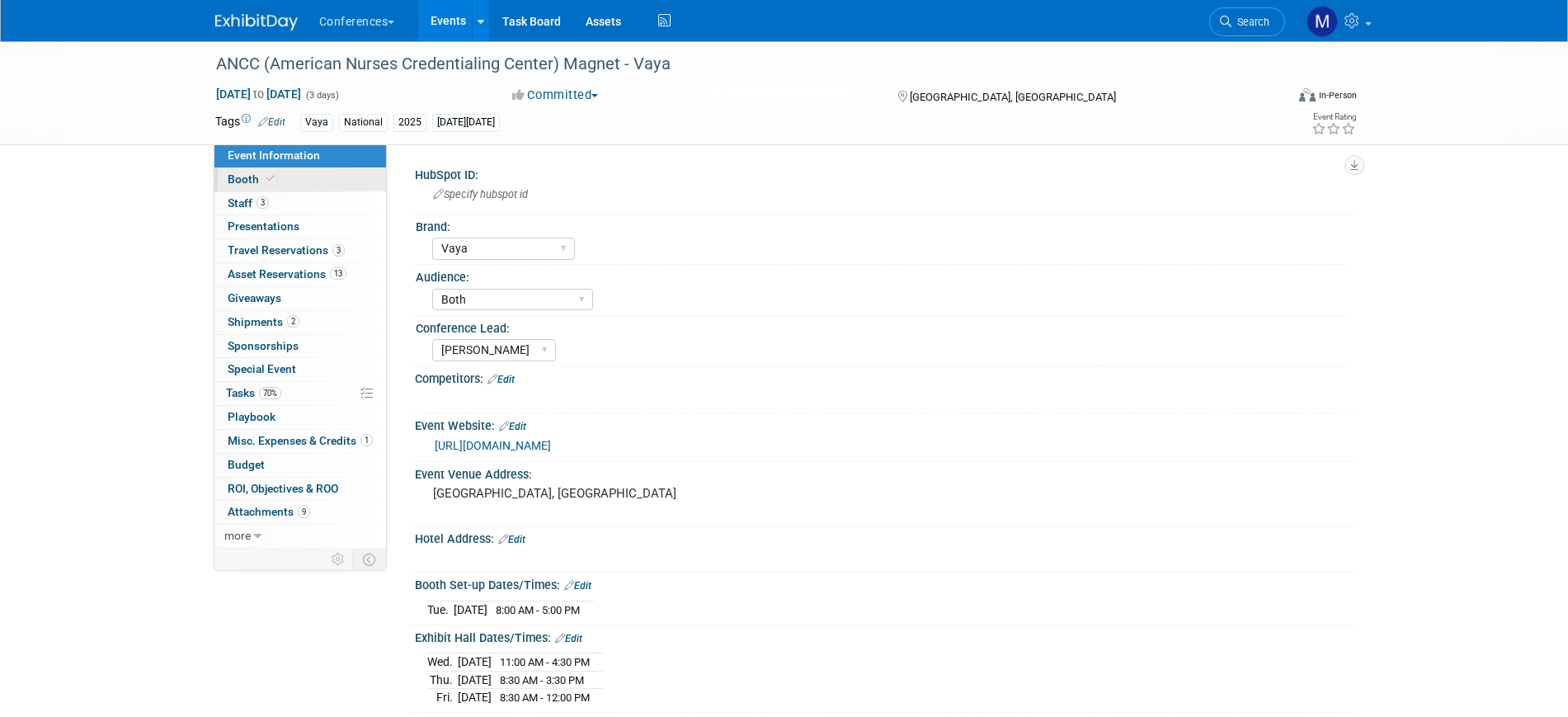
click at [301, 184] on link "Booth" at bounding box center [300, 179] width 171 height 23
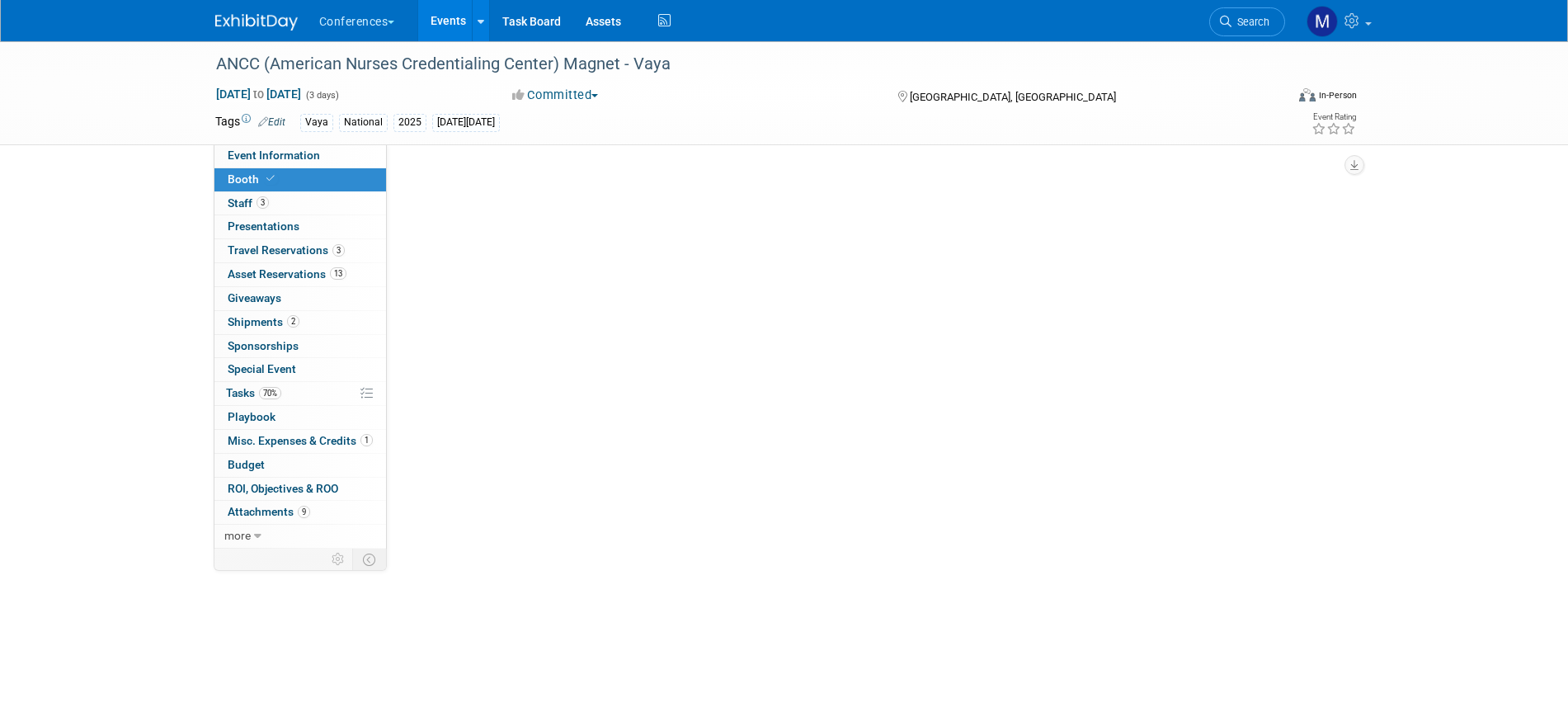
select select "10'x10'"
select select "Yes"
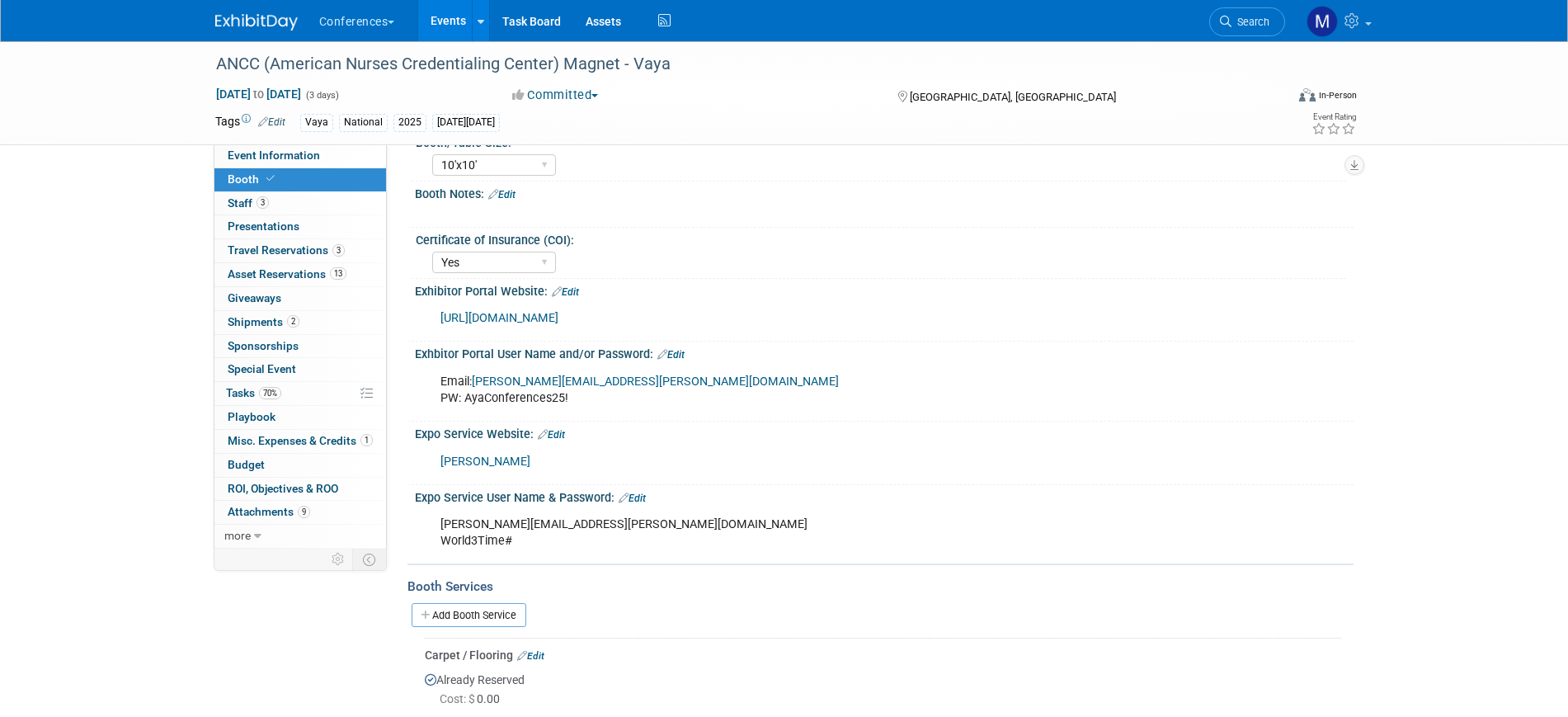
scroll to position [206, 0]
click at [542, 317] on link "https://ANCC25.exh.mapyourshow.com" at bounding box center [499, 319] width 118 height 14
click at [501, 383] on link "stephanie.donley@lotusworkforce.com" at bounding box center [656, 383] width 367 height 14
drag, startPoint x: 467, startPoint y: 396, endPoint x: 567, endPoint y: 399, distance: 100.0
click at [567, 399] on div "Email: stephanie.donley@lotusworkforce.com PW: AyaConferences25!" at bounding box center [800, 390] width 743 height 49
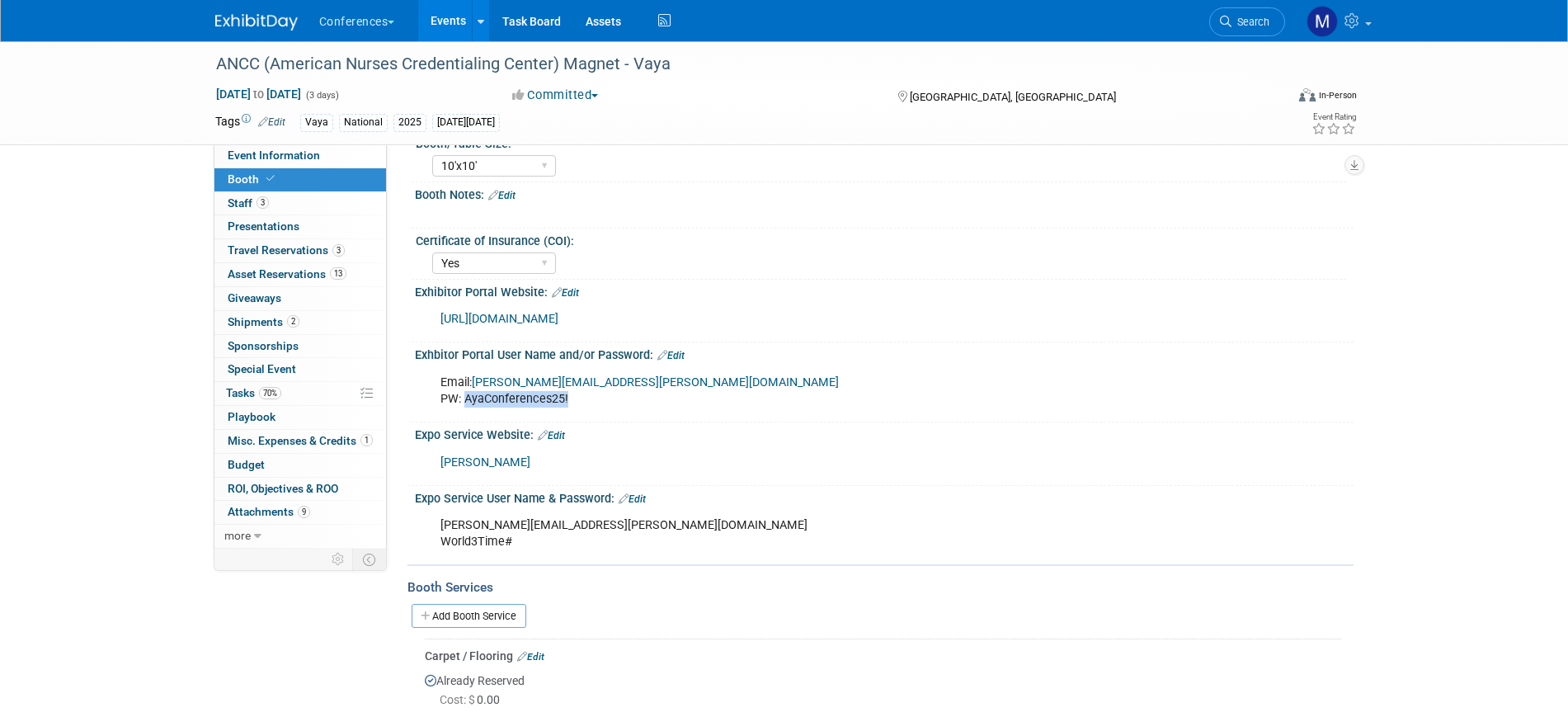
copy div "AyaConferences25!"
click at [559, 406] on div "Email: stephanie.donley@lotusworkforce.com PW: AyaConferences25!" at bounding box center [800, 390] width 743 height 49
drag, startPoint x: 467, startPoint y: 400, endPoint x: 566, endPoint y: 397, distance: 99.0
click at [566, 397] on div "Email: stephanie.donley@lotusworkforce.com PW: AyaConferences25!" at bounding box center [800, 390] width 743 height 49
copy div "AyaConferences25!"
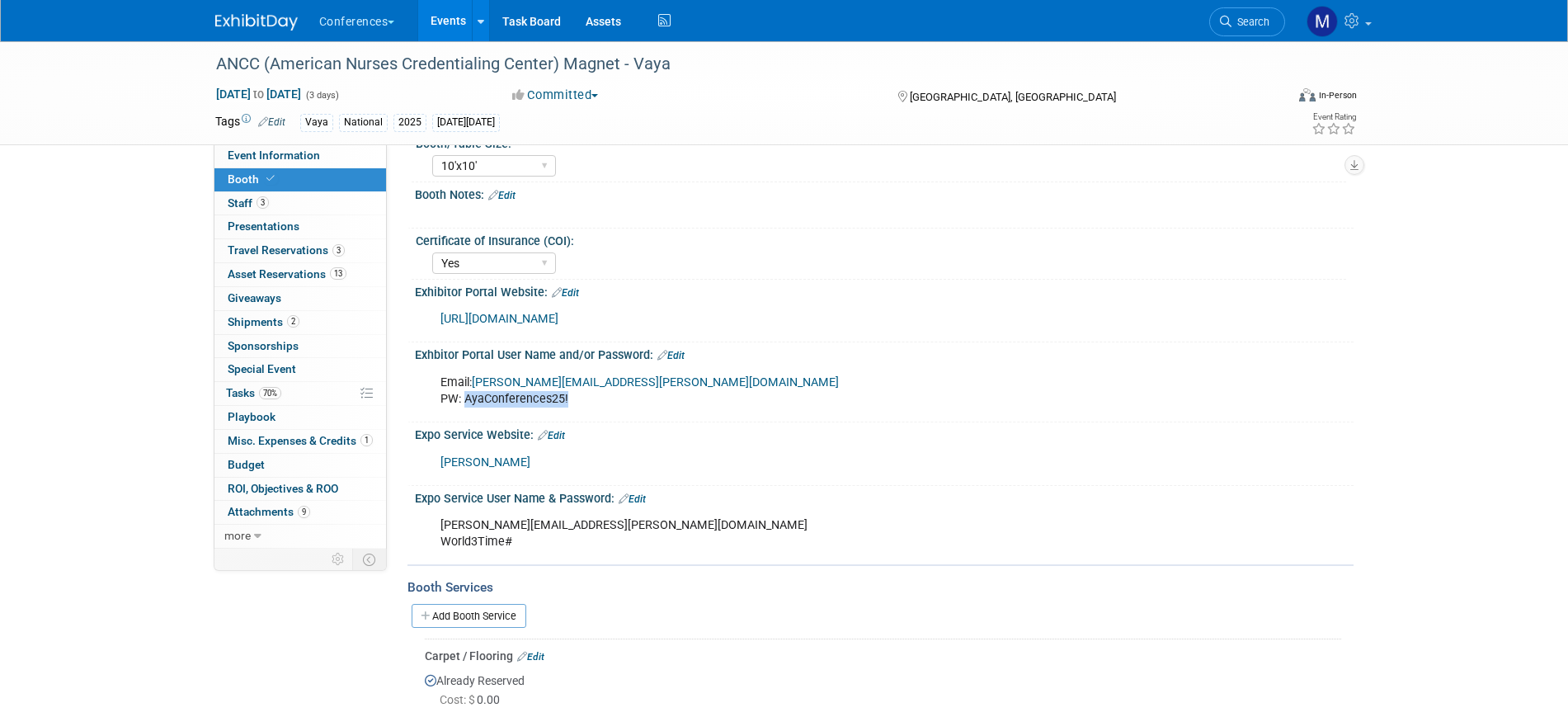
drag, startPoint x: 304, startPoint y: 152, endPoint x: 568, endPoint y: 301, distance: 303.1
click at [304, 152] on span "Event Information" at bounding box center [273, 154] width 92 height 13
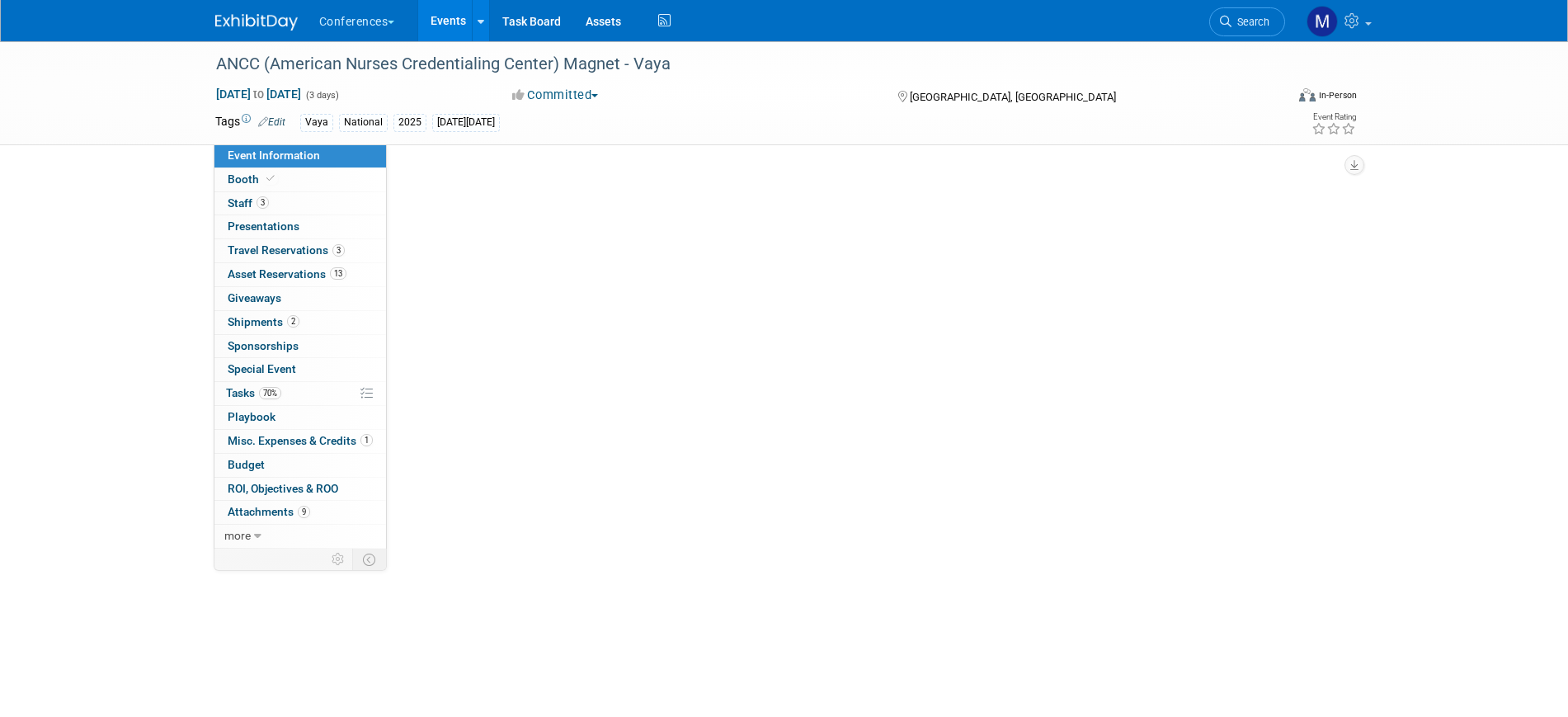
select select "Vaya"
select select "Both"
select select "Marygrace"
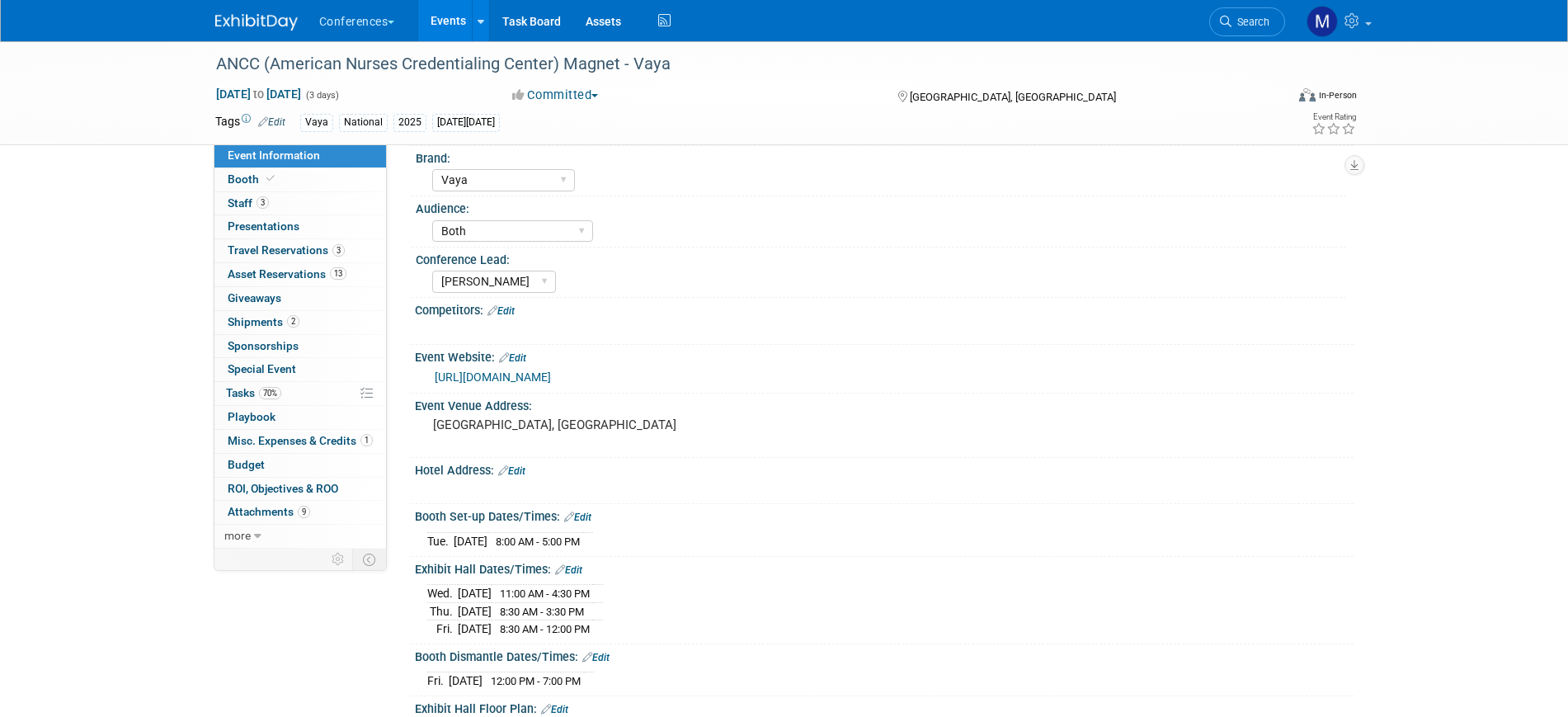
scroll to position [103, 0]
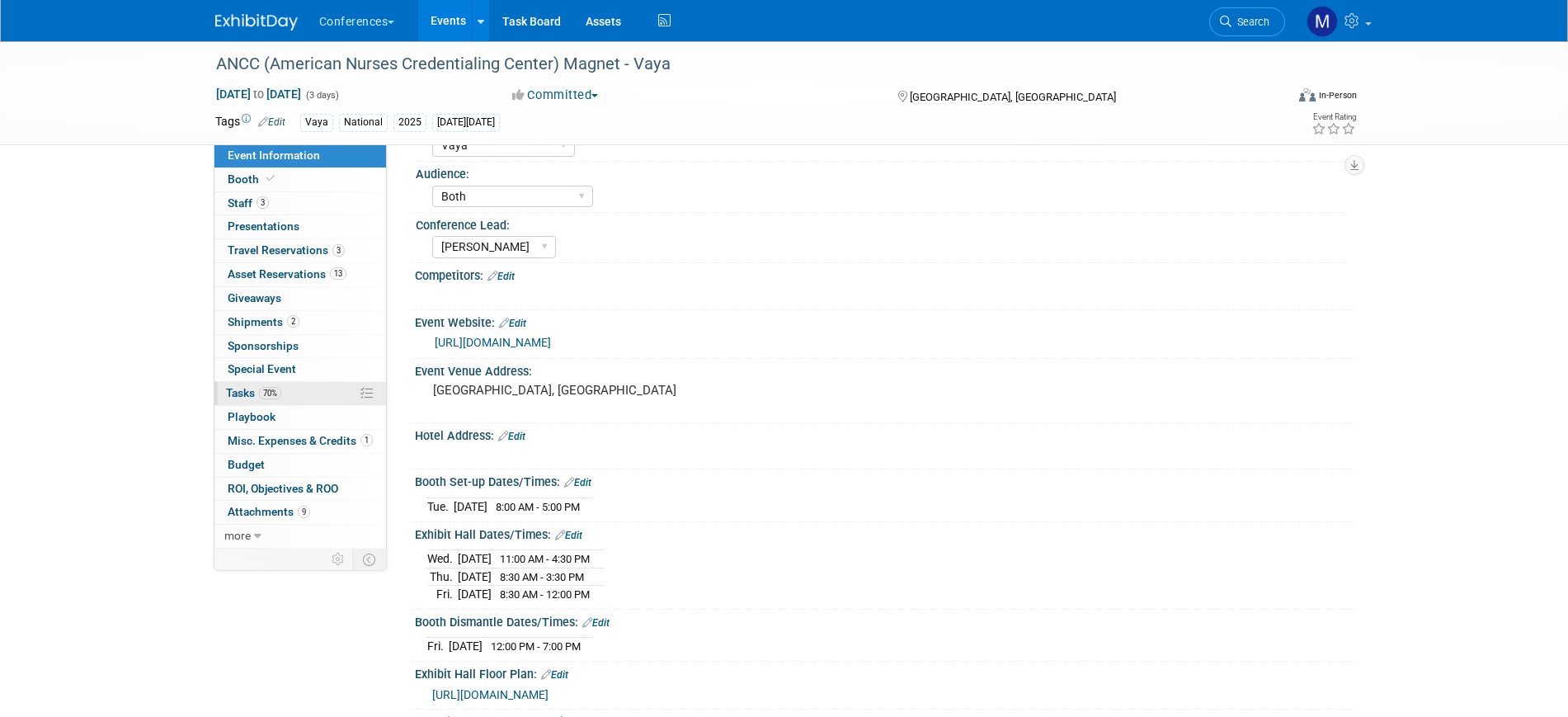
click at [285, 389] on link "70% Tasks 70%" at bounding box center [300, 393] width 171 height 23
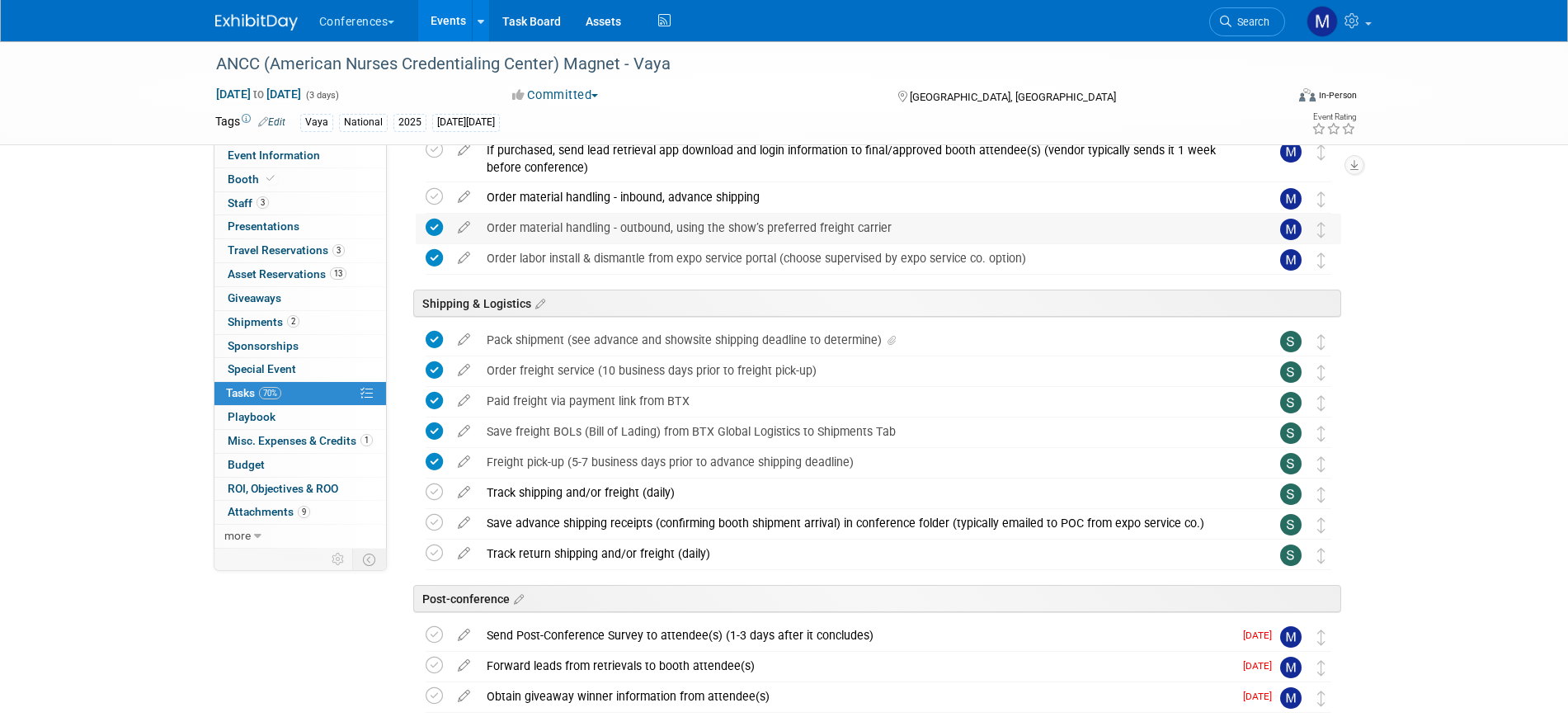
scroll to position [1092, 0]
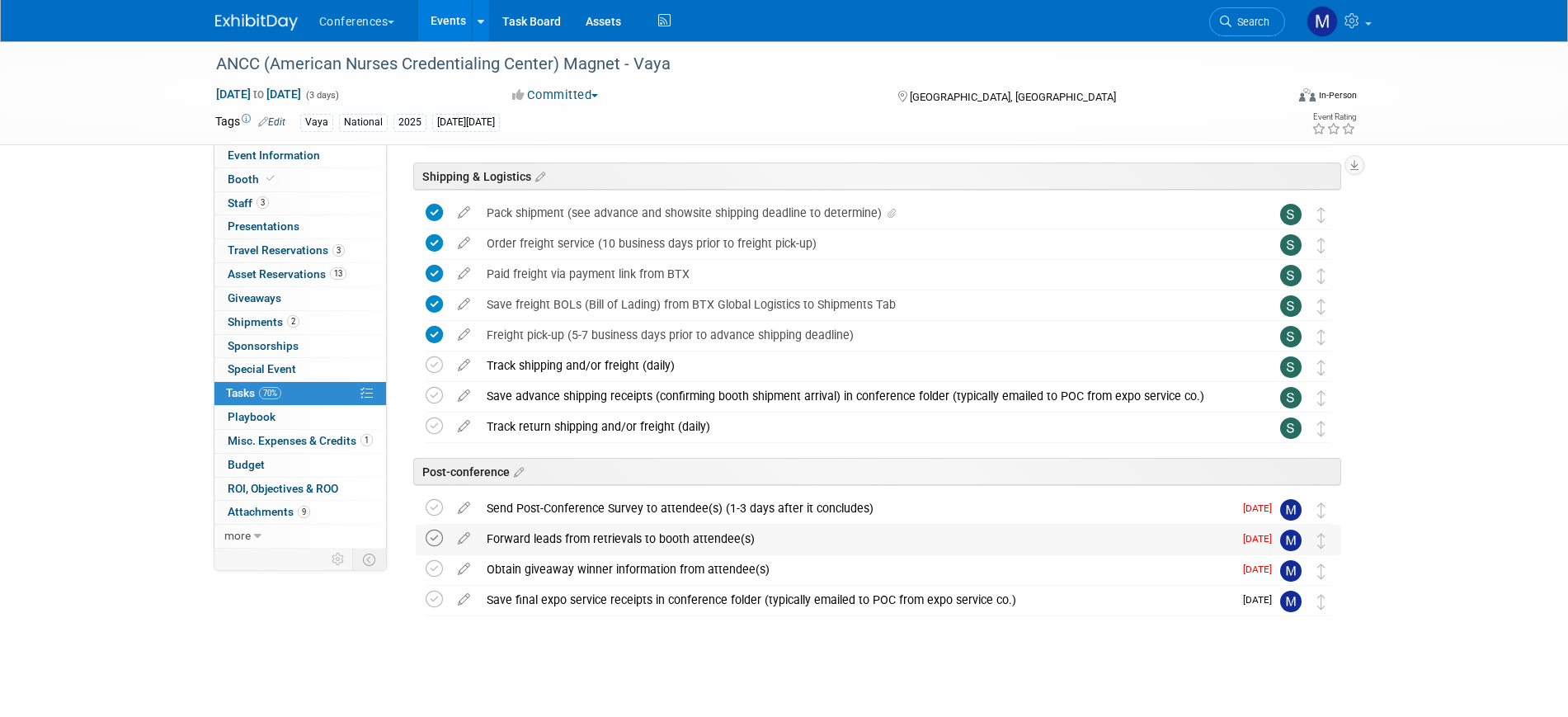
click at [429, 540] on icon at bounding box center [434, 539] width 17 height 17
